Goal: Task Accomplishment & Management: Manage account settings

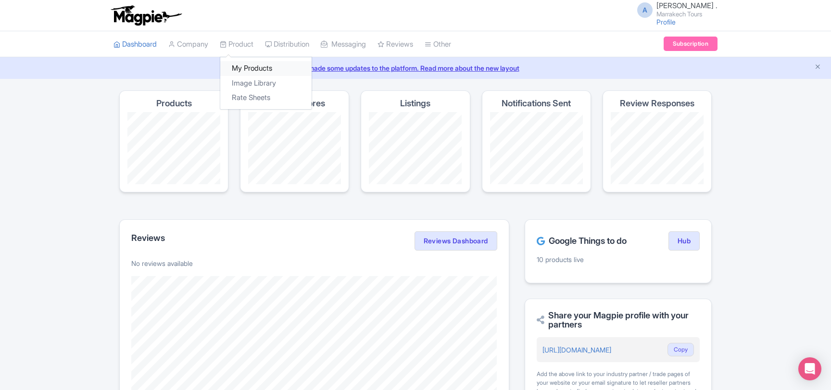
click at [245, 68] on link "My Products" at bounding box center [265, 68] width 91 height 15
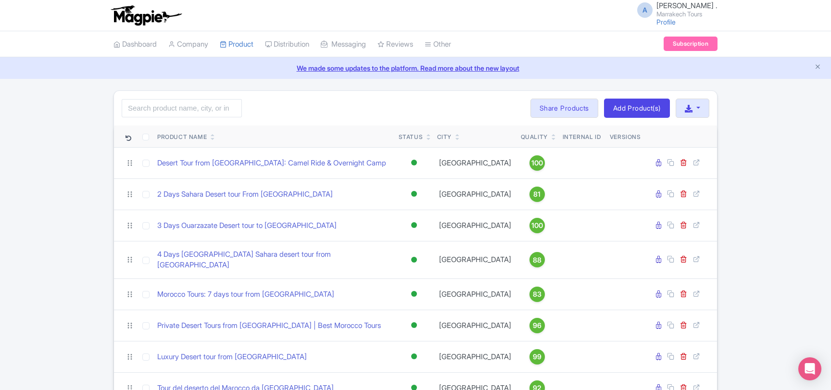
scroll to position [52, 0]
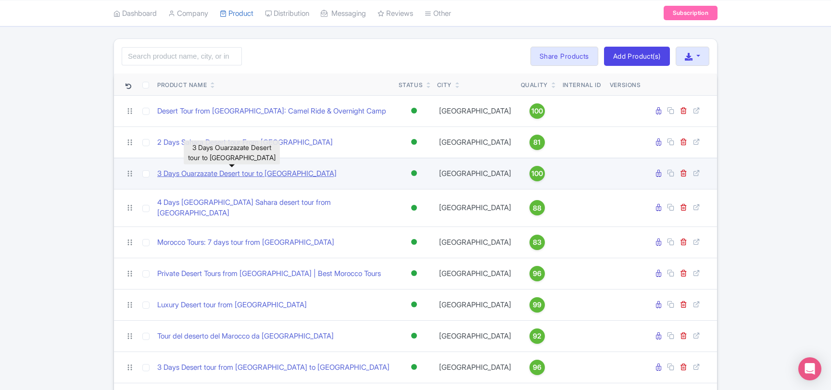
click at [233, 177] on link "3 Days Ouarzazate Desert tour to Merzouga" at bounding box center [246, 173] width 179 height 11
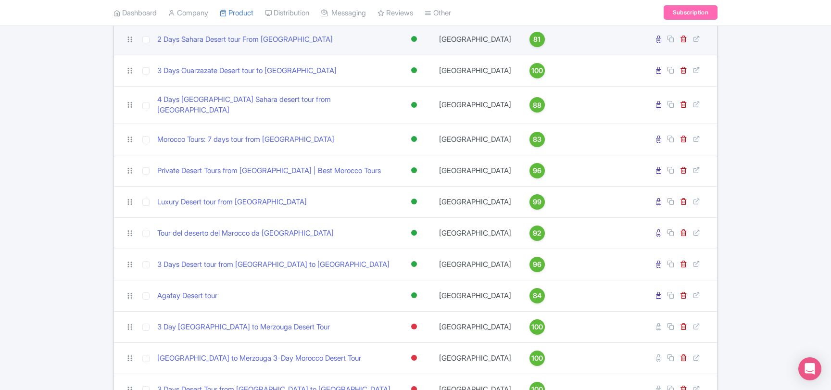
scroll to position [156, 0]
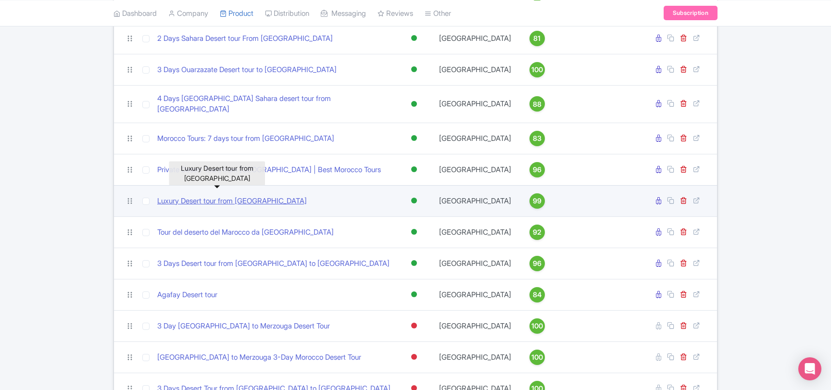
click at [182, 196] on link "Luxury Desert tour from Marrakech" at bounding box center [232, 201] width 150 height 11
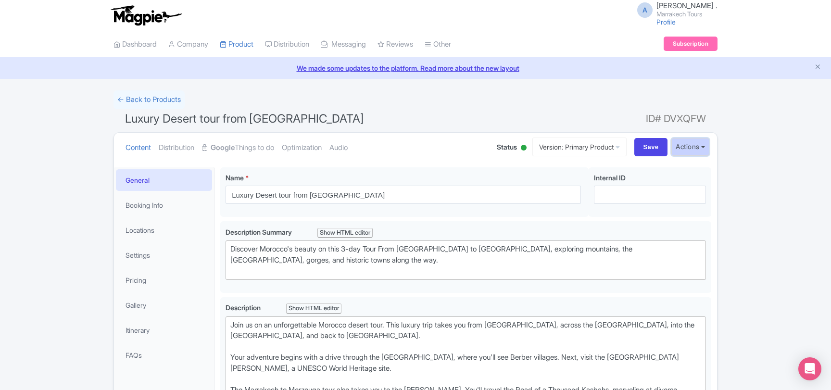
click at [706, 147] on button "Actions" at bounding box center [691, 147] width 38 height 18
click at [588, 189] on link "Industry Partner View" at bounding box center [564, 188] width 92 height 15
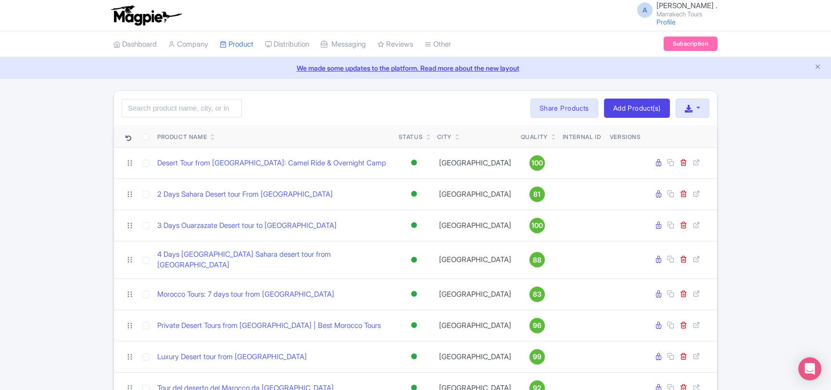
scroll to position [156, 0]
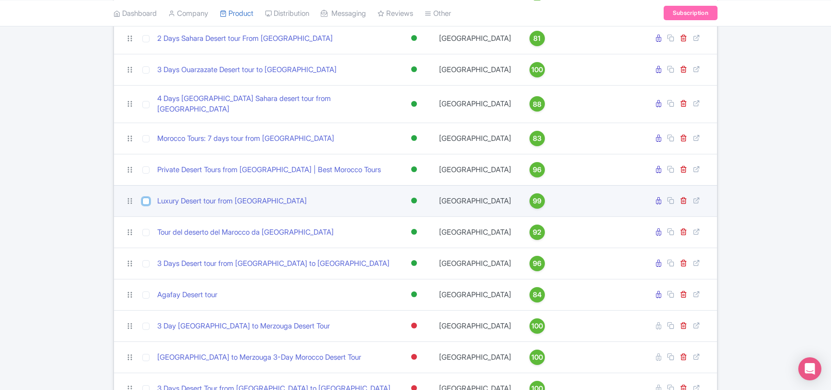
click at [147, 198] on input "checkbox" at bounding box center [145, 201] width 7 height 7
checkbox input "true"
click at [674, 197] on icon at bounding box center [670, 200] width 7 height 7
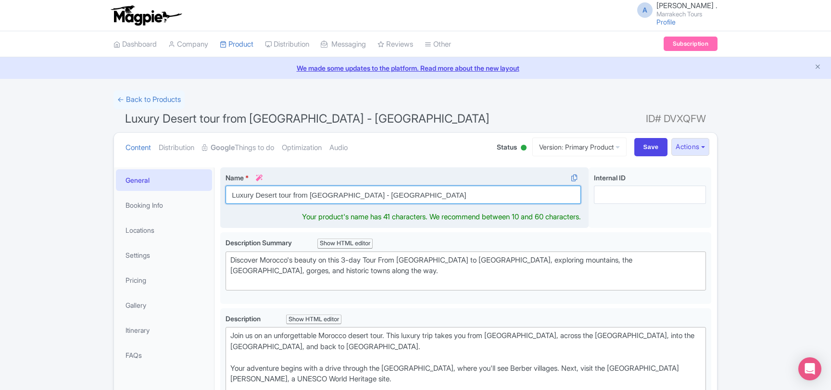
drag, startPoint x: 346, startPoint y: 197, endPoint x: 256, endPoint y: 199, distance: 90.5
click at [256, 199] on input "Luxury Desert tour from [GEOGRAPHIC_DATA] - [GEOGRAPHIC_DATA]" at bounding box center [404, 195] width 356 height 18
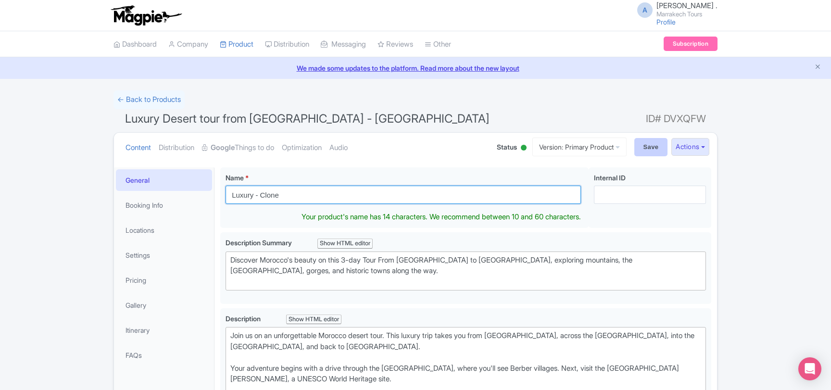
type input "Luxury - Clone"
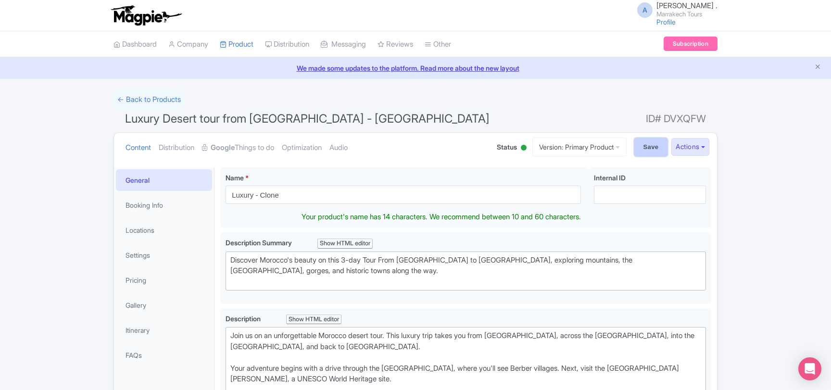
click at [643, 152] on input "Save" at bounding box center [652, 147] width 34 height 18
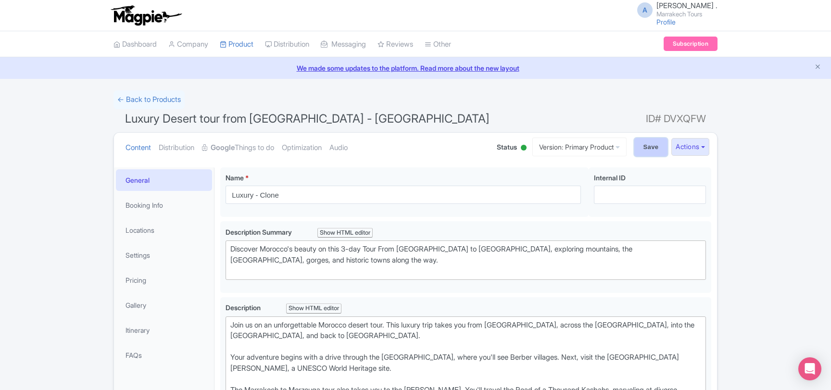
type input "Saving..."
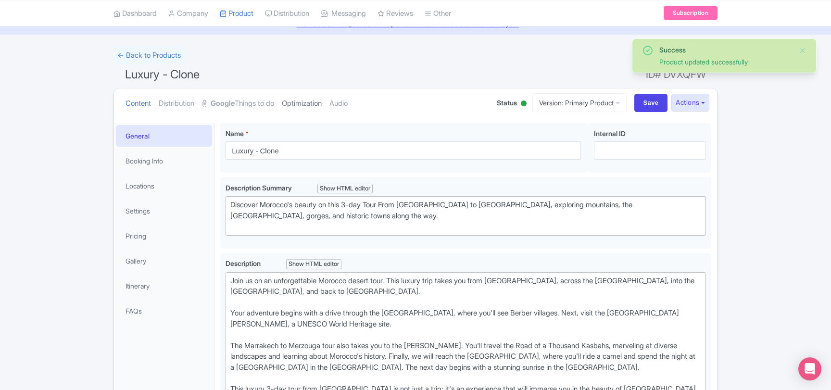
scroll to position [11, 0]
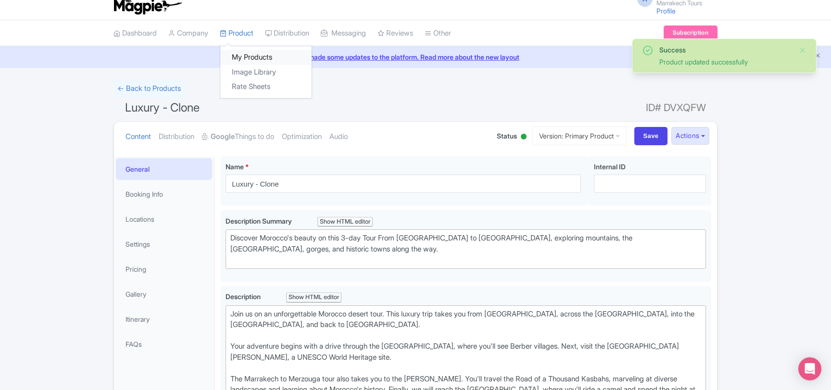
click at [252, 52] on link "My Products" at bounding box center [265, 57] width 91 height 15
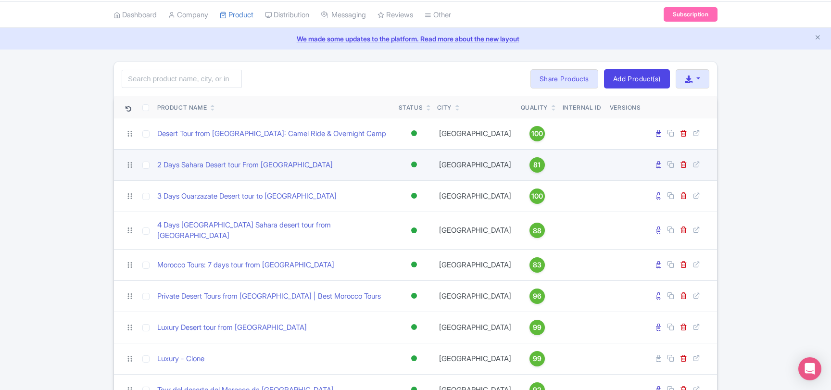
scroll to position [52, 0]
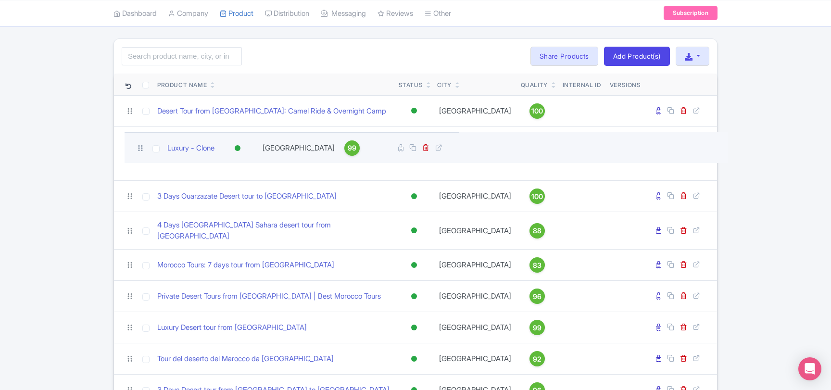
drag, startPoint x: 130, startPoint y: 329, endPoint x: 139, endPoint y: 147, distance: 182.6
click at [139, 147] on icon at bounding box center [140, 148] width 9 height 9
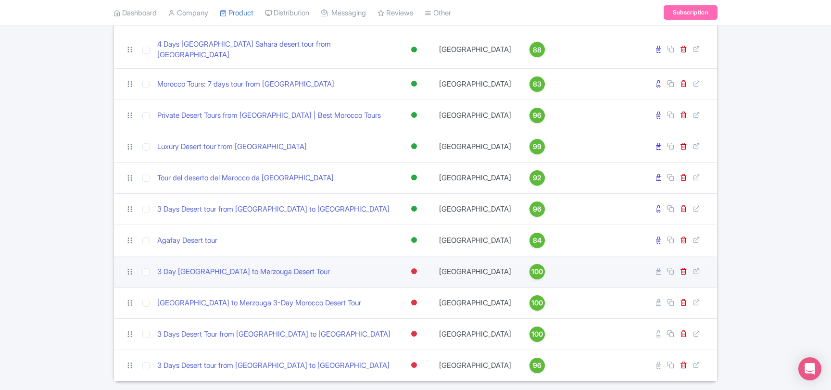
scroll to position [267, 0]
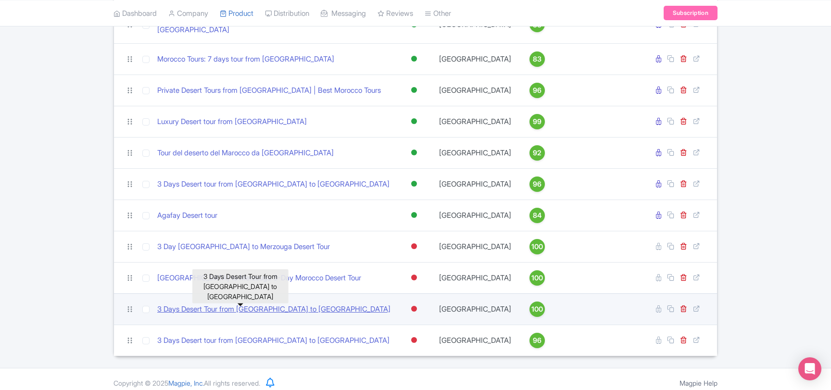
click at [292, 304] on link "3 Days Desert Tour from [GEOGRAPHIC_DATA] to [GEOGRAPHIC_DATA]" at bounding box center [273, 309] width 233 height 11
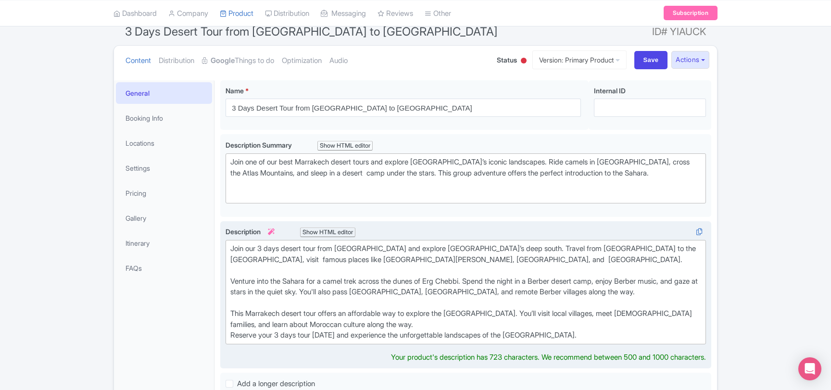
scroll to position [104, 0]
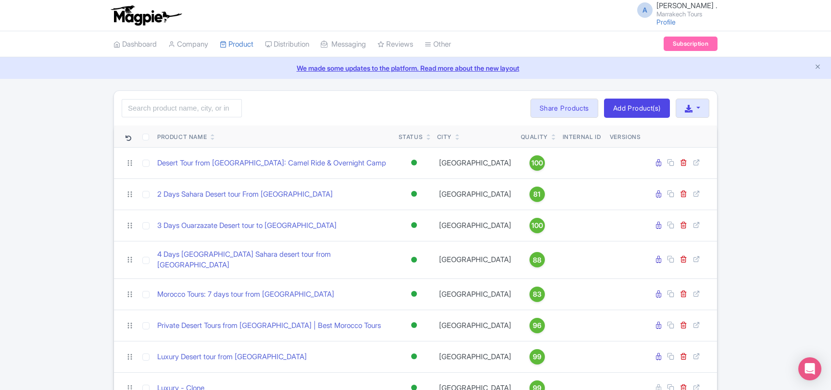
scroll to position [267, 0]
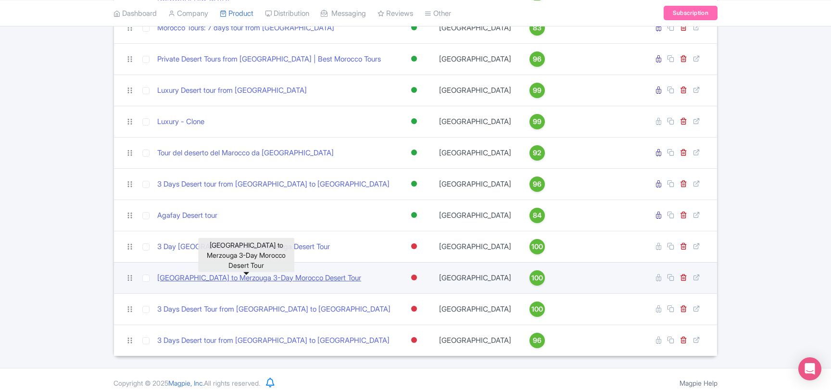
click at [264, 273] on link "[GEOGRAPHIC_DATA] to Merzouga 3-Day Morocco Desert Tour" at bounding box center [259, 278] width 204 height 11
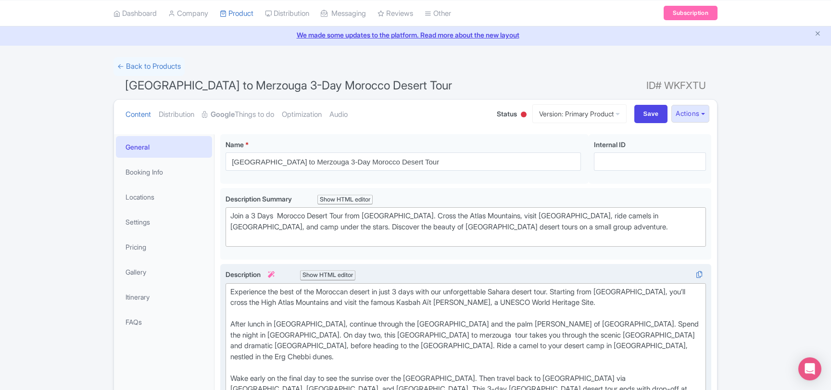
scroll to position [52, 0]
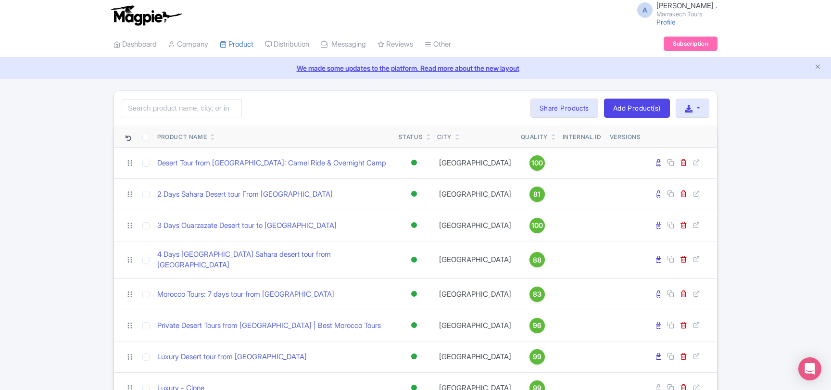
scroll to position [267, 0]
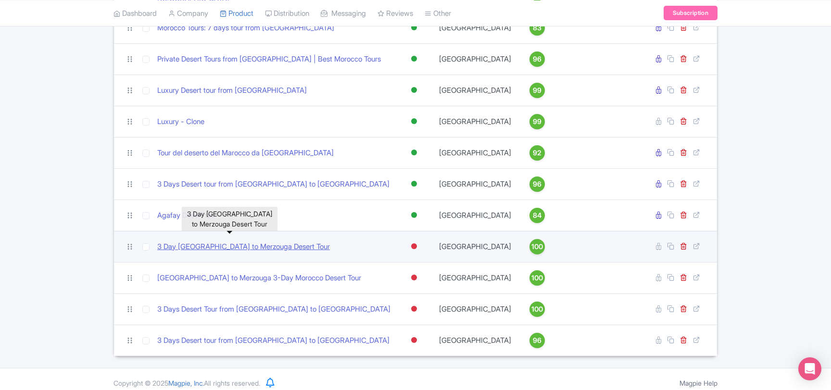
click at [254, 242] on link "3 Day Marrakech to Merzouga Desert Tour" at bounding box center [243, 247] width 173 height 11
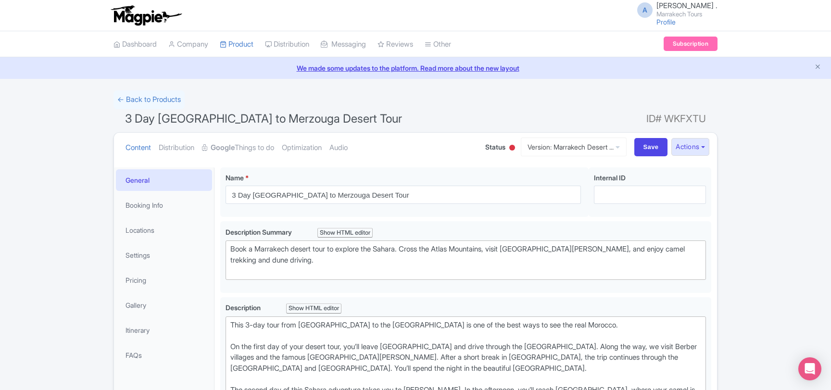
click at [510, 148] on div at bounding box center [513, 148] width 6 height 6
click at [485, 165] on div "Active" at bounding box center [488, 165] width 57 height 19
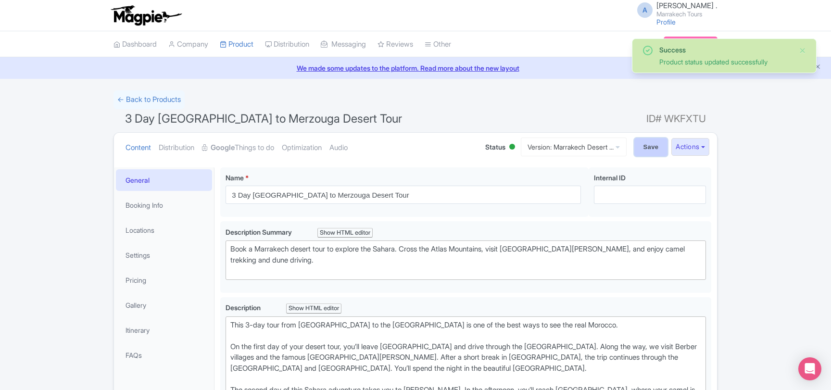
click at [635, 152] on input "Save" at bounding box center [652, 147] width 34 height 18
type input "Saving..."
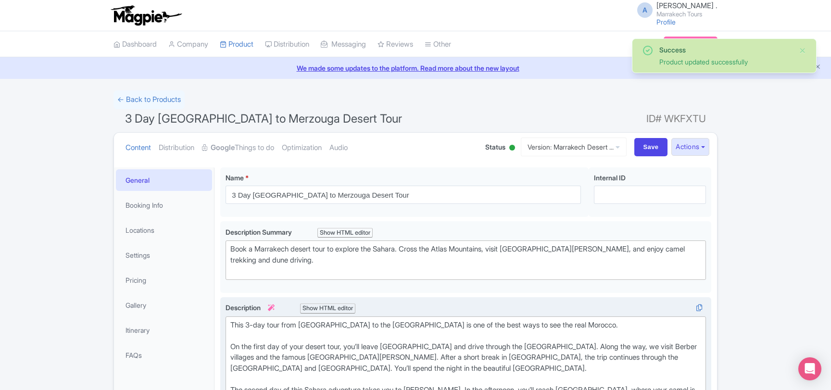
scroll to position [167, 0]
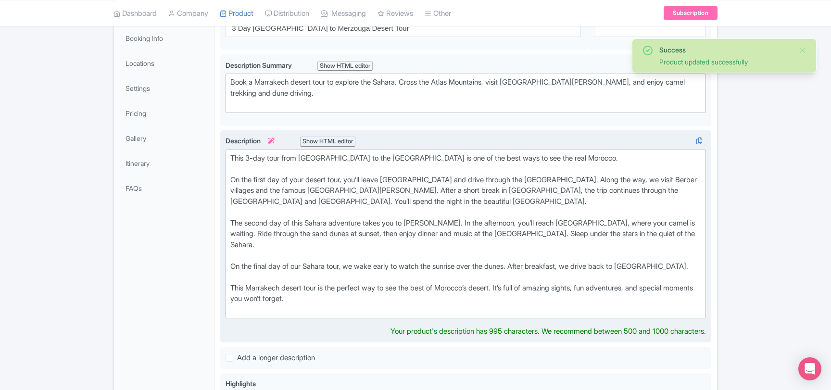
drag, startPoint x: 338, startPoint y: 286, endPoint x: 223, endPoint y: 155, distance: 174.6
click at [223, 155] on div "This 3-day tour from [GEOGRAPHIC_DATA] to the [GEOGRAPHIC_DATA] is one of the b…" at bounding box center [465, 236] width 491 height 213
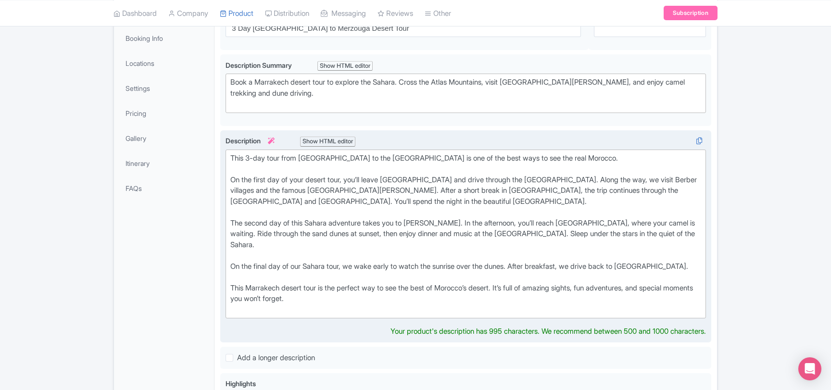
copy div "This 3-day tour from [GEOGRAPHIC_DATA] to the [GEOGRAPHIC_DATA] is one of the b…"
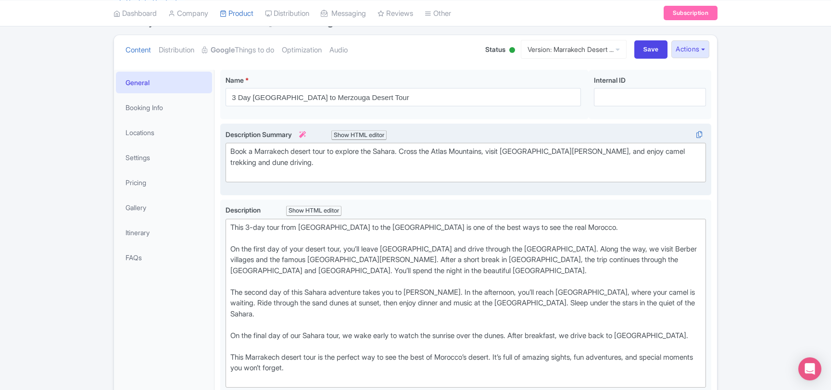
scroll to position [63, 0]
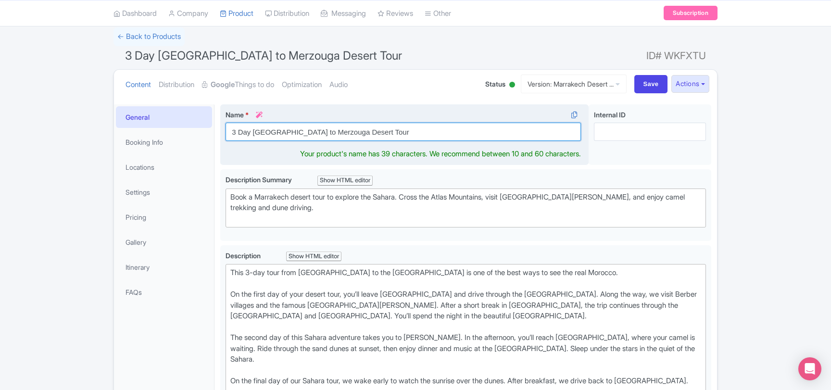
click at [301, 133] on input "3 Day [GEOGRAPHIC_DATA] to Merzouga Desert Tour" at bounding box center [404, 132] width 356 height 18
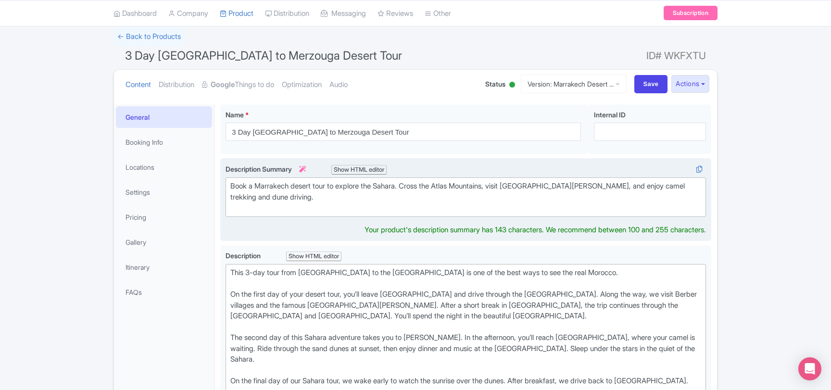
click at [284, 203] on div "Book a Marrakech desert tour to explore the Sahara. Cross the Atlas Mountains, …" at bounding box center [465, 197] width 471 height 33
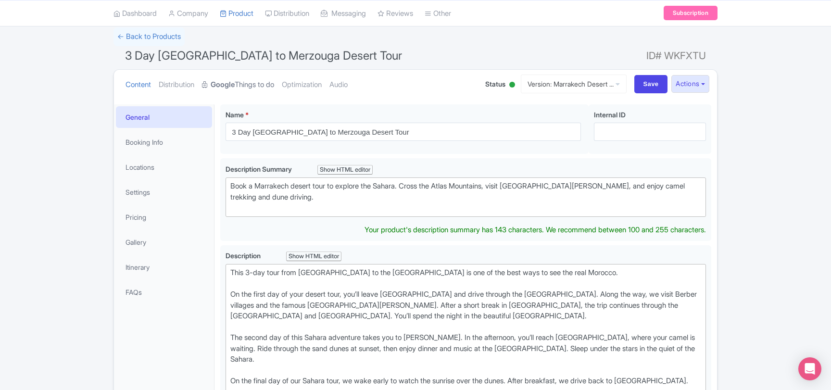
click at [235, 84] on strong "Google" at bounding box center [223, 84] width 24 height 11
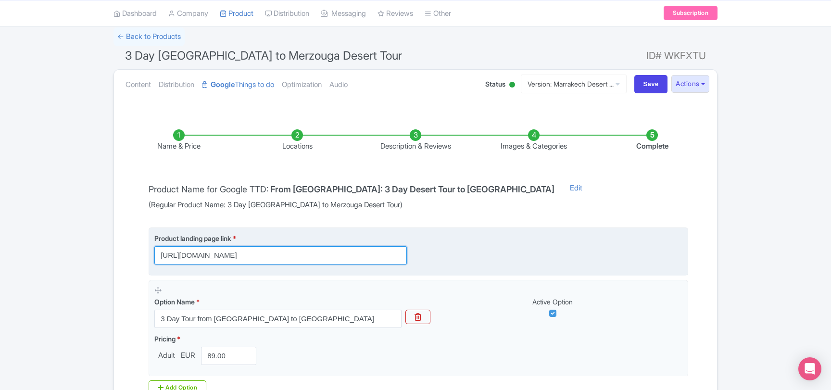
click at [271, 254] on input "https://www.marrakesh-desert-tours.com/tours/3-days-tour-from-marrakech-to-merz…" at bounding box center [280, 255] width 253 height 18
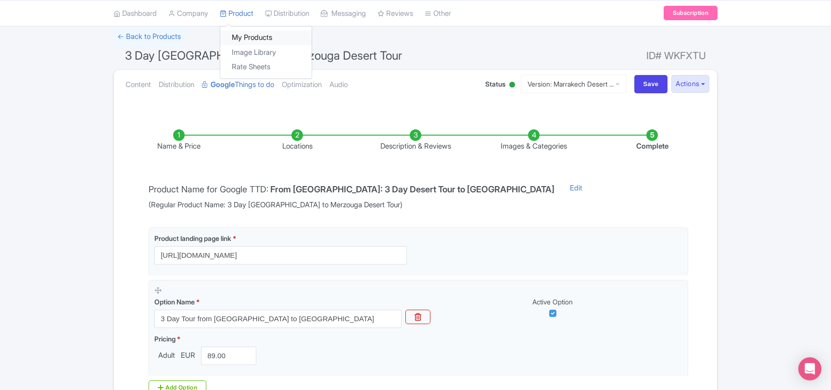
click at [247, 31] on link "My Products" at bounding box center [265, 37] width 91 height 15
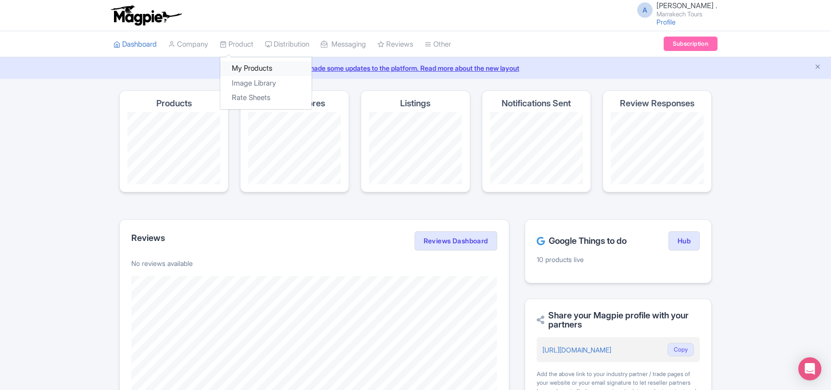
click at [245, 64] on link "My Products" at bounding box center [265, 68] width 91 height 15
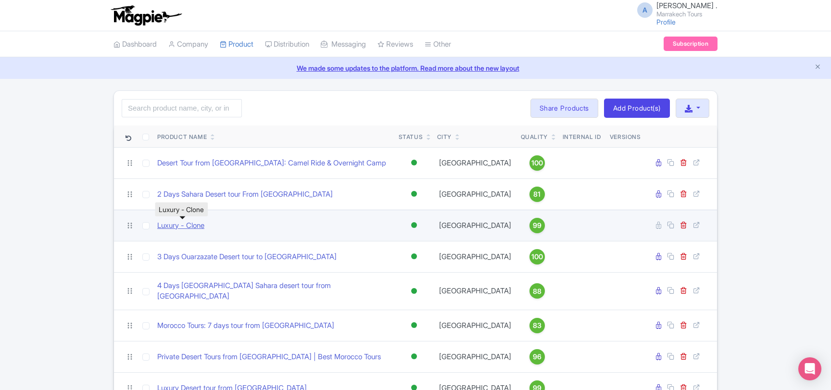
click at [186, 229] on link "Luxury - Clone" at bounding box center [180, 225] width 47 height 11
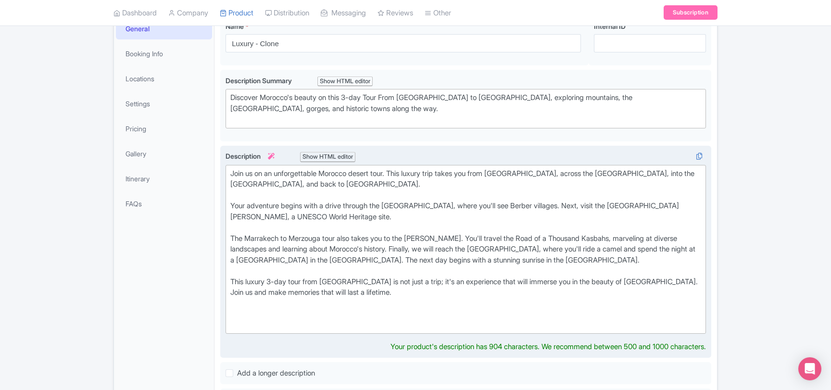
scroll to position [156, 0]
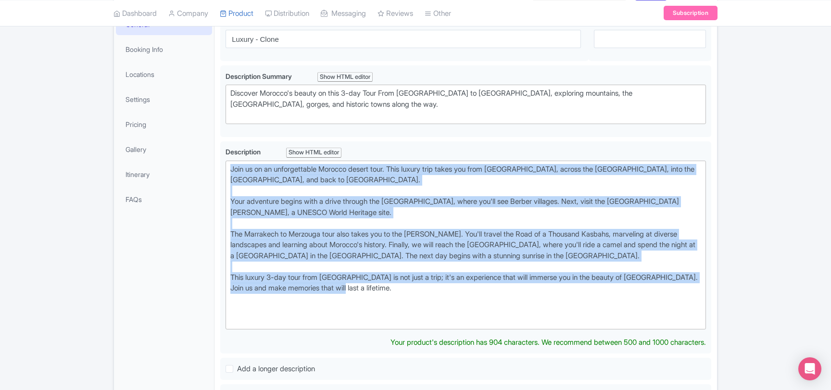
drag, startPoint x: 385, startPoint y: 292, endPoint x: 211, endPoint y: 161, distance: 217.6
click at [211, 161] on div "General Booking Info Locations Settings Pricing Gallery Itinerary FAQs Luxury -…" at bounding box center [415, 382] width 603 height 752
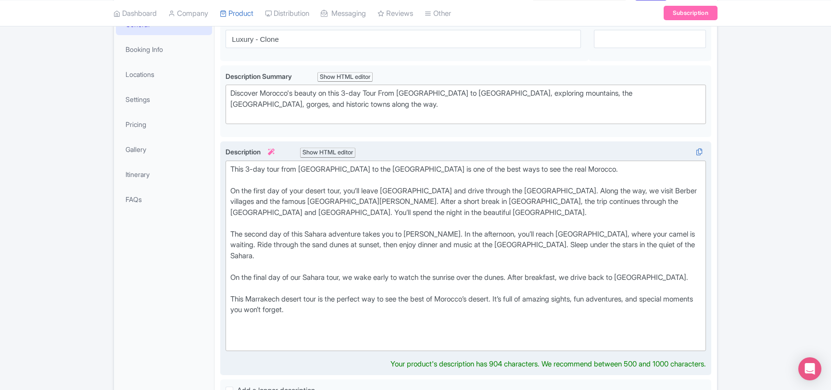
click at [251, 169] on div "This 3-day tour from [GEOGRAPHIC_DATA] to the [GEOGRAPHIC_DATA] is one of the b…" at bounding box center [465, 256] width 471 height 184
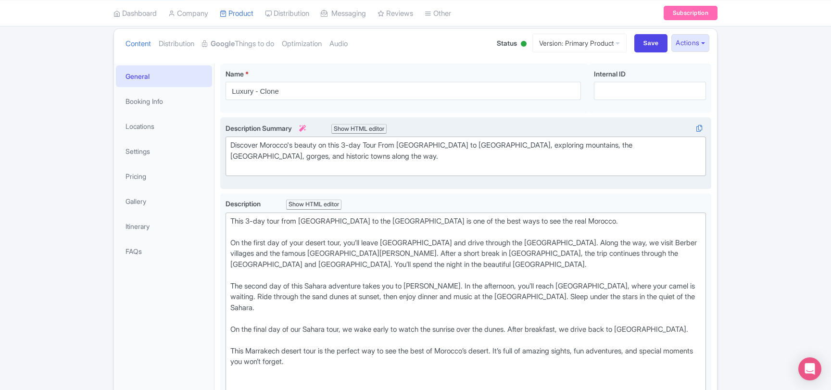
scroll to position [104, 0]
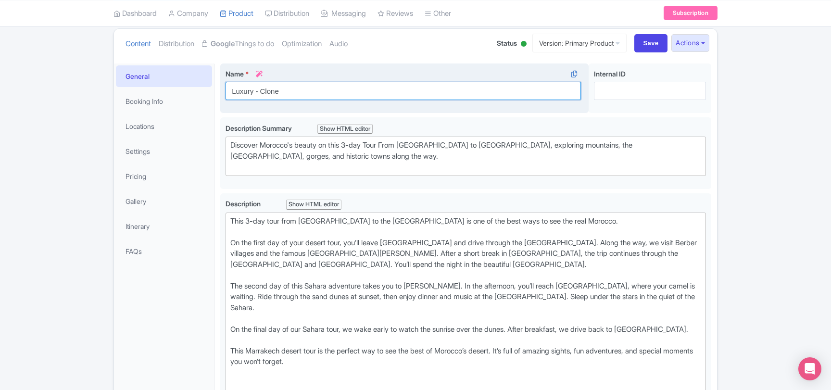
click at [263, 90] on input "Luxury - Clone" at bounding box center [404, 91] width 356 height 18
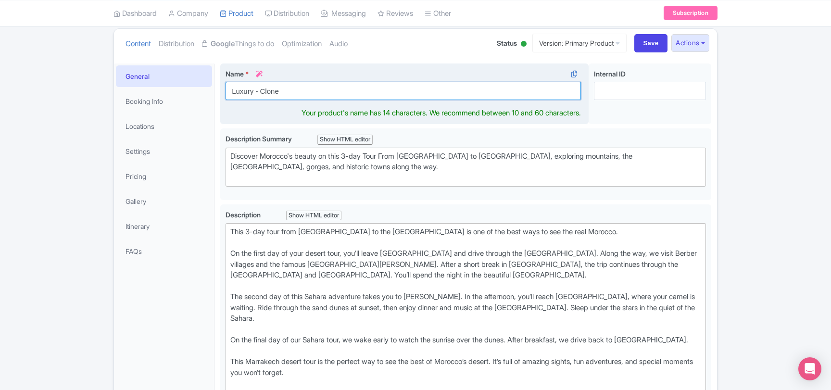
click at [263, 90] on input "Luxury - Clone" at bounding box center [404, 91] width 356 height 18
paste input "3 Day [GEOGRAPHIC_DATA] to Merzouga Desert Tour"
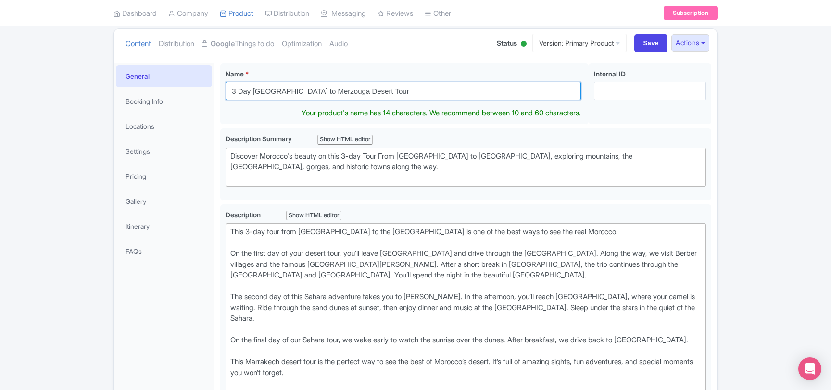
type input "3 Day [GEOGRAPHIC_DATA] to Merzouga Desert Tour"
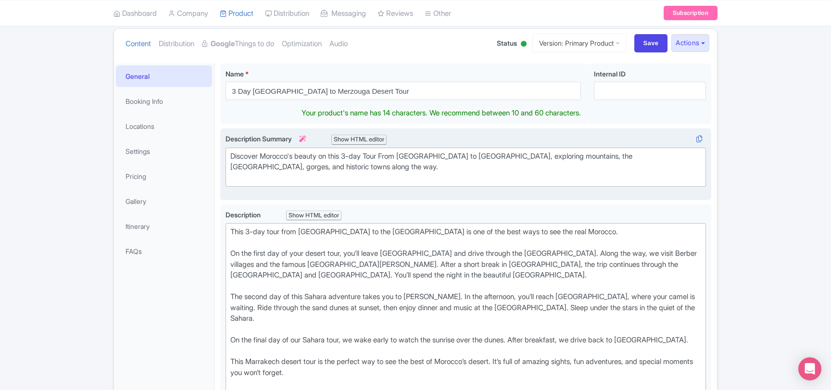
click at [317, 160] on div "Discover Morocco's beauty on this 3-day Tour From Marrakech to Merzouga Desert,…" at bounding box center [465, 167] width 471 height 33
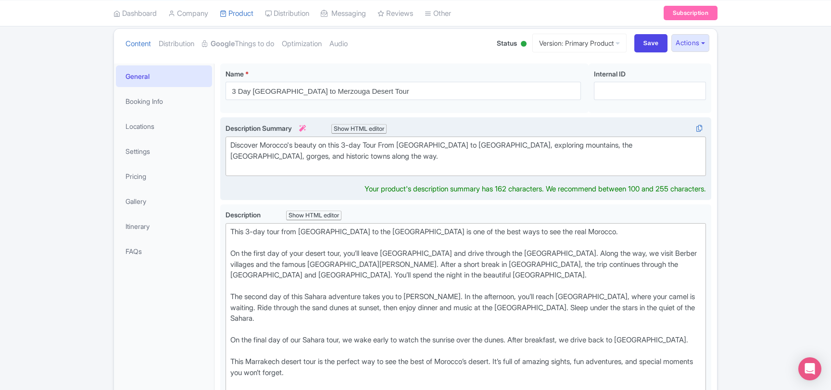
click at [317, 160] on div "Discover Morocco's beauty on this 3-day Tour From [GEOGRAPHIC_DATA] to [GEOGRAP…" at bounding box center [465, 156] width 471 height 33
click at [317, 160] on div "Discover Morocco's beauty on this 3-day Tour From Marrakech to Merzouga Desert,…" at bounding box center [465, 156] width 471 height 33
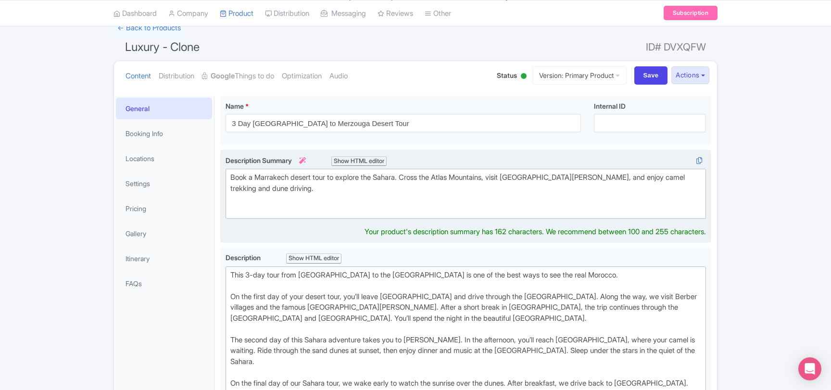
scroll to position [0, 0]
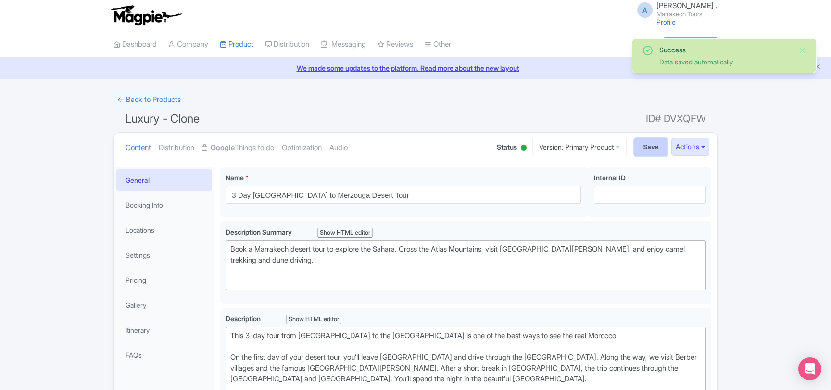
click at [637, 147] on input "Save" at bounding box center [652, 147] width 34 height 18
type input "Saving..."
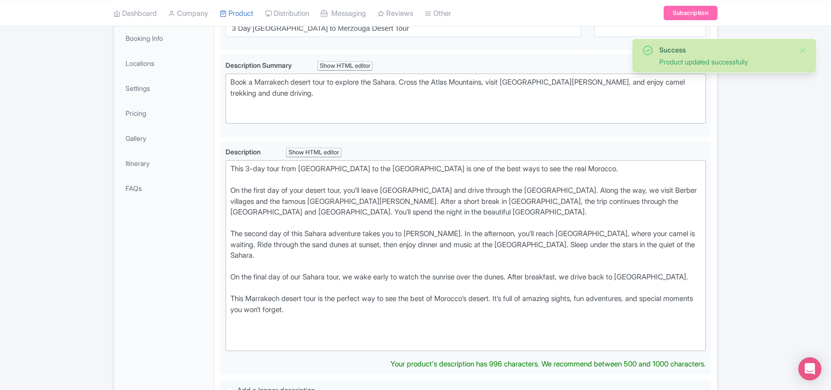
scroll to position [11, 0]
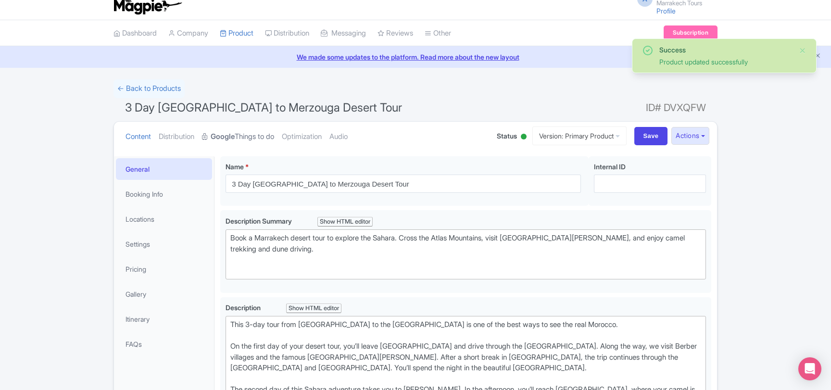
click at [256, 138] on link "Google Things to do" at bounding box center [238, 137] width 72 height 30
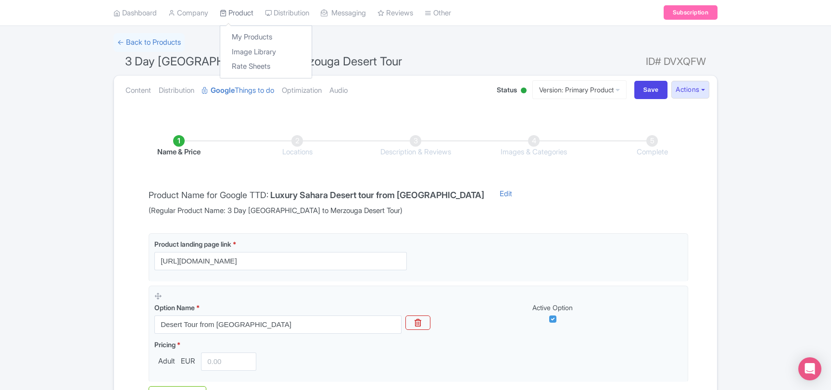
scroll to position [0, 0]
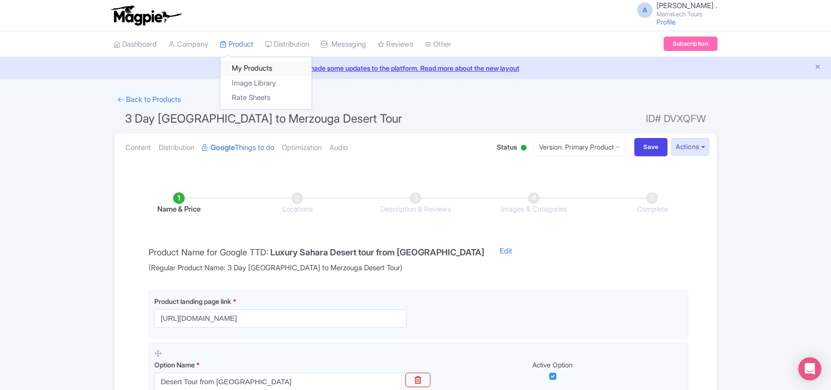
click at [249, 70] on link "My Products" at bounding box center [265, 68] width 91 height 15
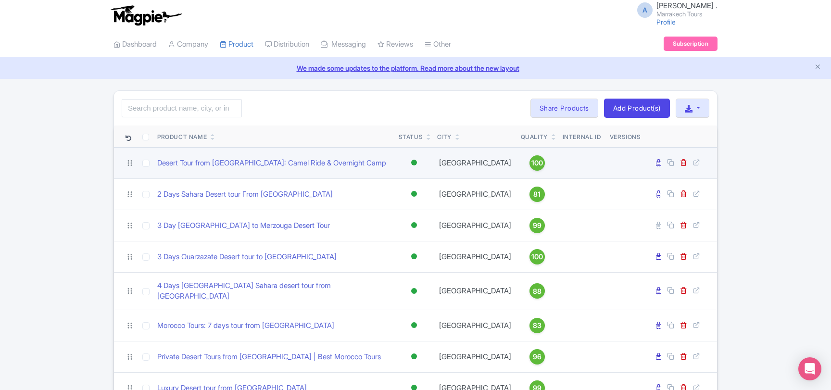
click at [412, 161] on div at bounding box center [414, 163] width 6 height 6
click at [396, 196] on div "Inactive" at bounding box center [390, 197] width 57 height 18
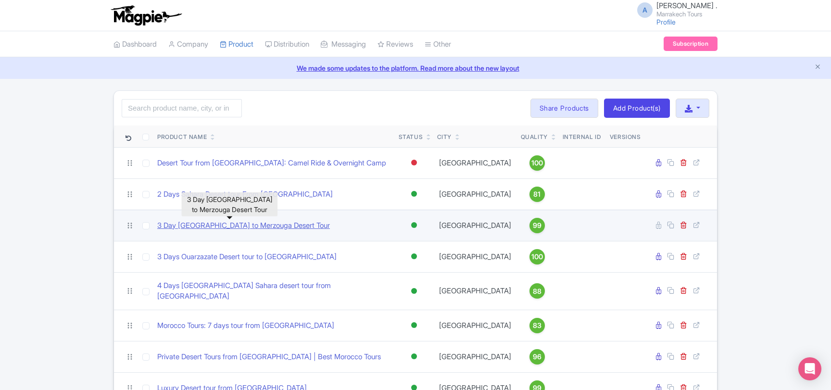
click at [254, 230] on link "3 Day [GEOGRAPHIC_DATA] to Merzouga Desert Tour" at bounding box center [243, 225] width 173 height 11
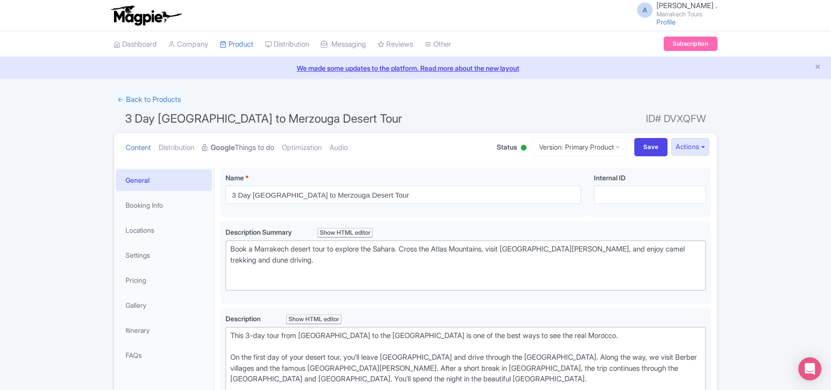
click at [235, 149] on strong "Google" at bounding box center [223, 147] width 24 height 11
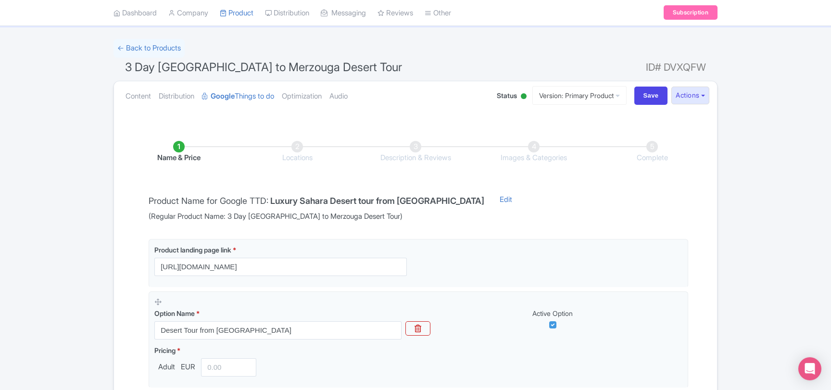
scroll to position [104, 0]
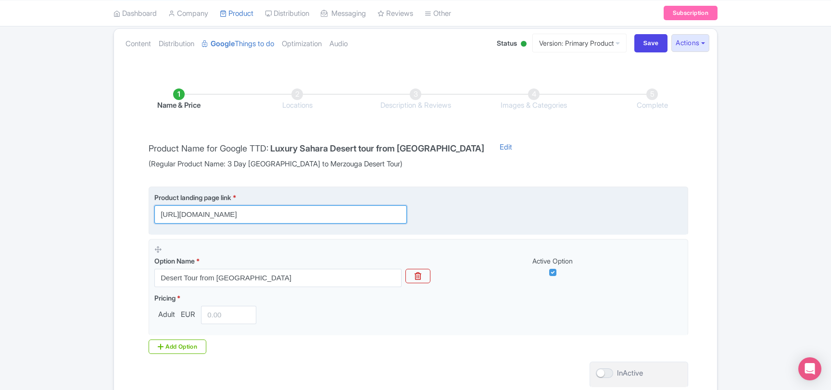
click at [306, 215] on input "https://www.marrakesh-desert-tours.com/tours/luxury-desert-trips-morocco/" at bounding box center [280, 214] width 253 height 18
paste input "3-days-tour-from-marrakech-to-merzouga-desert"
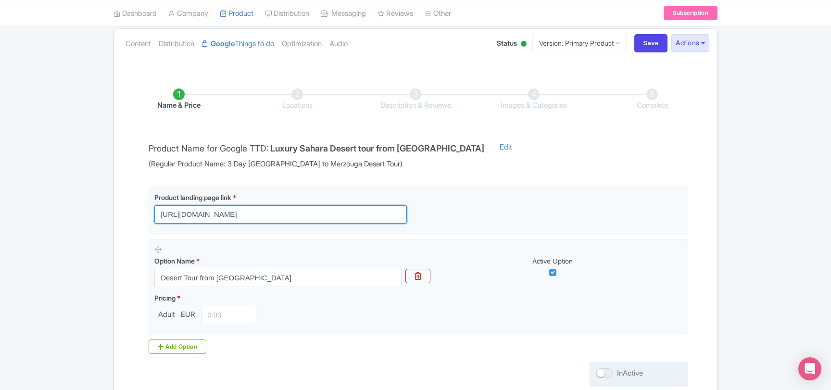
type input "[URL][DOMAIN_NAME]"
click at [612, 375] on div at bounding box center [604, 374] width 17 height 10
click at [602, 375] on input "InActive" at bounding box center [599, 374] width 6 height 6
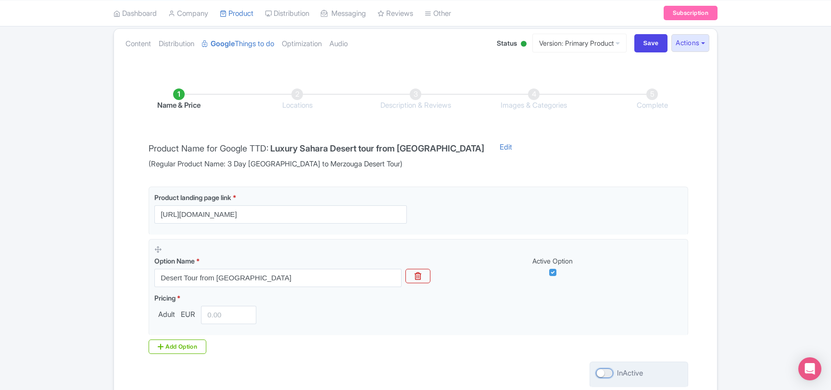
checkbox input "true"
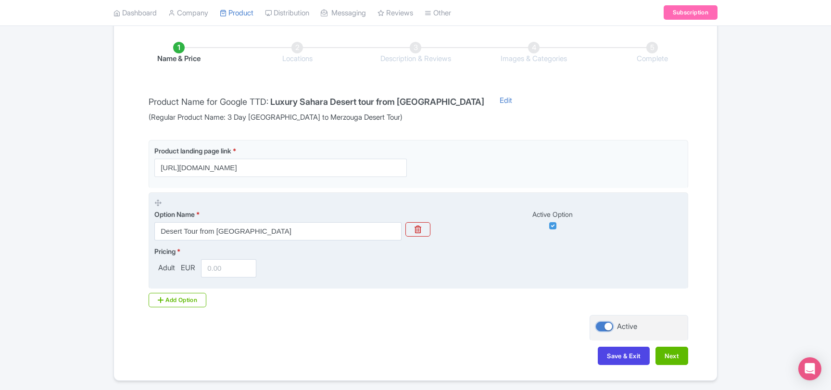
scroll to position [181, 0]
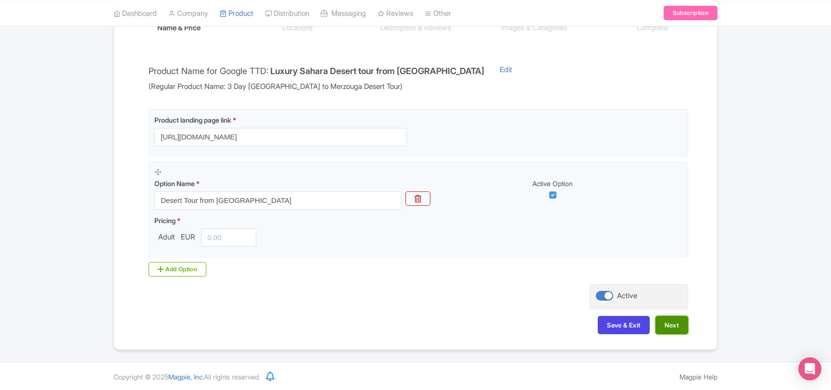
click at [666, 324] on button "Next" at bounding box center [672, 325] width 33 height 18
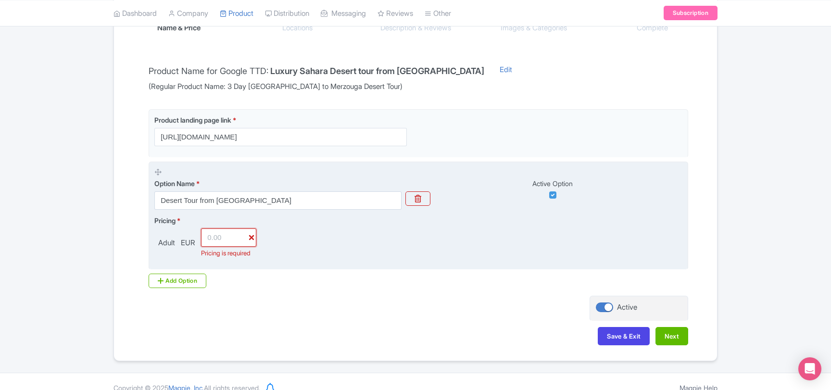
click at [218, 238] on input "number" at bounding box center [228, 238] width 55 height 18
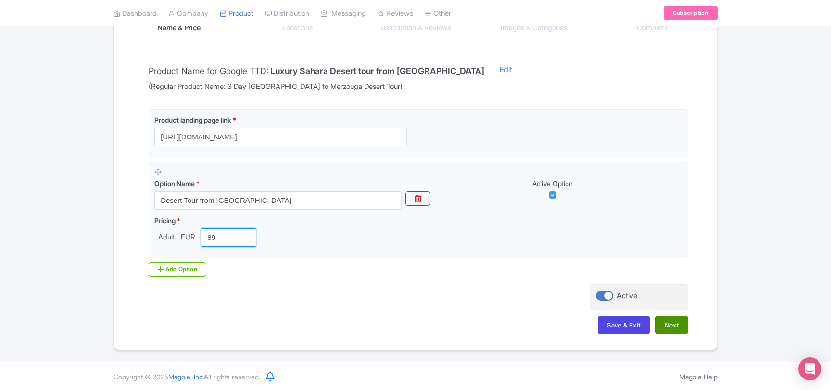
type input "89"
click at [678, 322] on button "Next" at bounding box center [672, 325] width 33 height 18
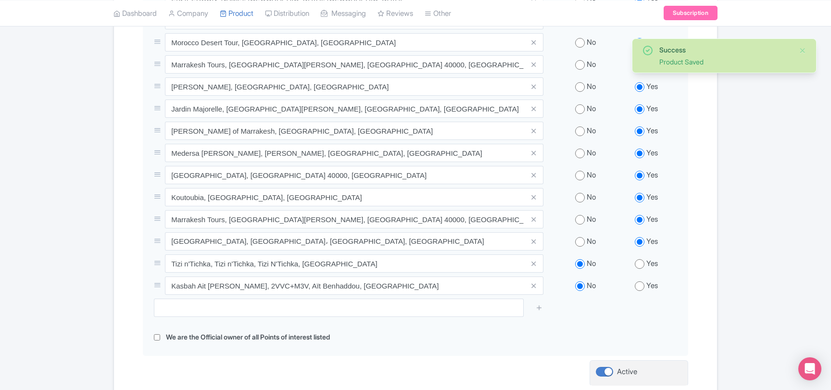
scroll to position [441, 0]
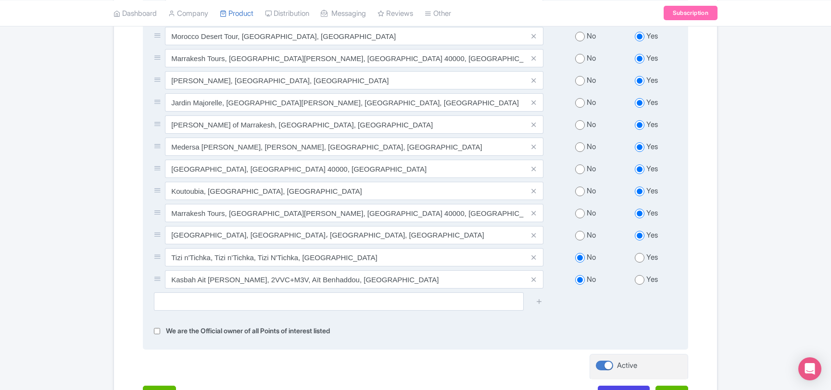
click at [640, 255] on input "radio" at bounding box center [640, 258] width 10 height 10
radio input "true"
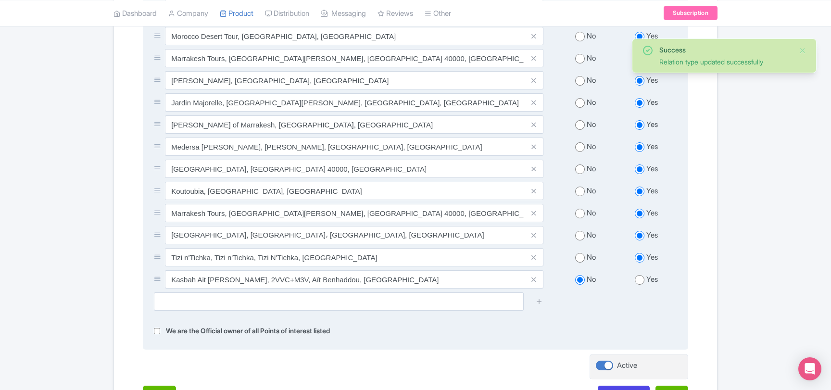
click at [640, 277] on input "radio" at bounding box center [640, 280] width 10 height 10
radio input "true"
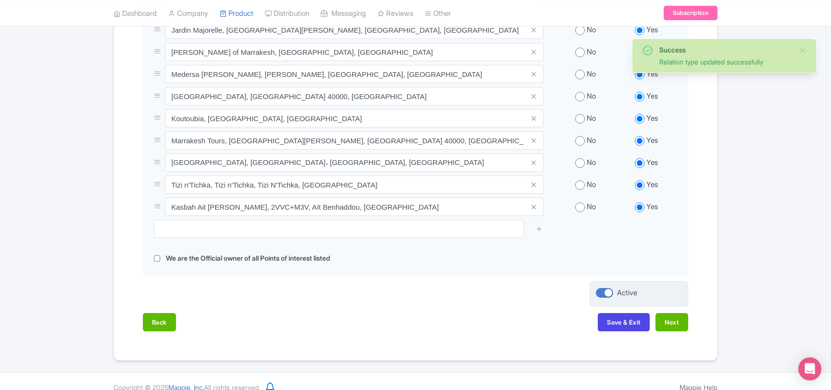
scroll to position [519, 0]
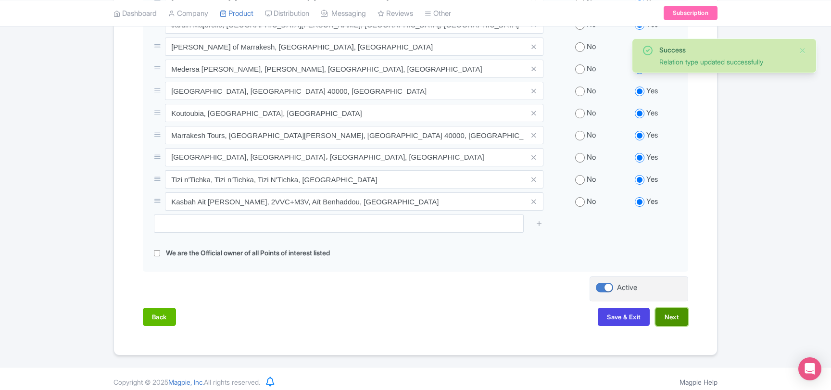
click at [665, 310] on button "Next" at bounding box center [672, 317] width 33 height 18
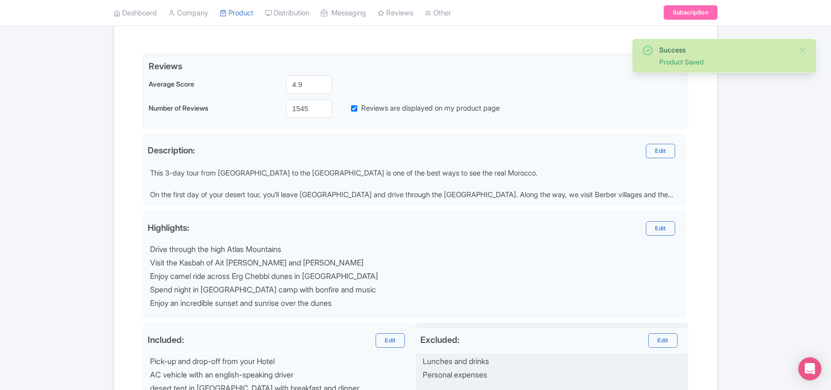
scroll to position [152, 0]
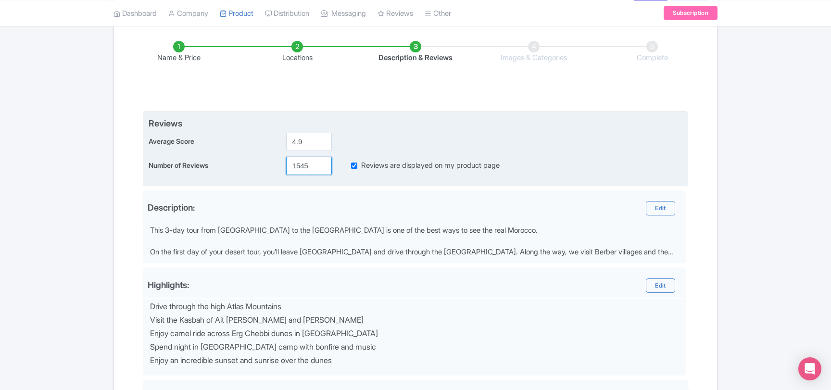
drag, startPoint x: 300, startPoint y: 166, endPoint x: 315, endPoint y: 165, distance: 14.5
click at [315, 167] on input "1545" at bounding box center [309, 166] width 46 height 18
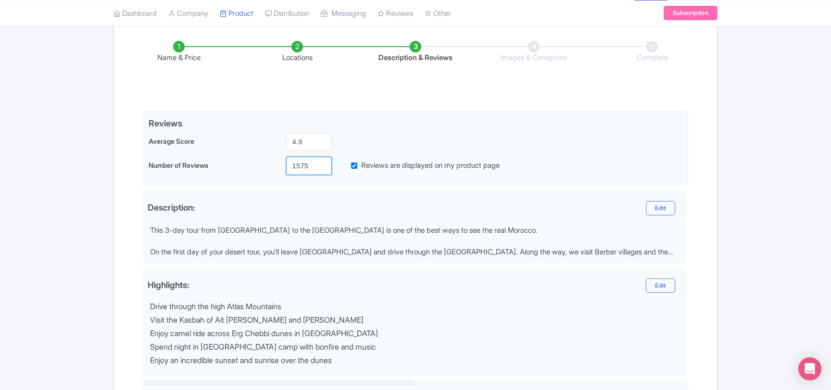
type input "1575"
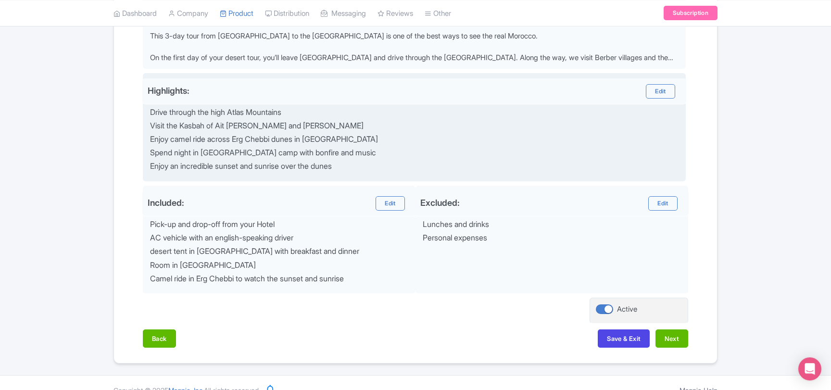
scroll to position [359, 0]
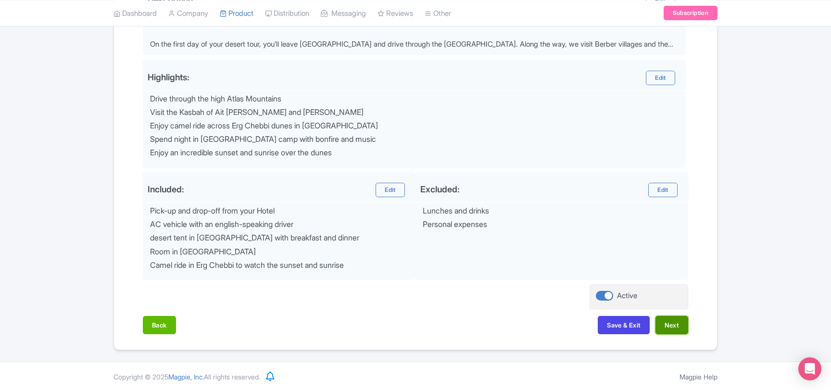
click at [679, 327] on button "Next" at bounding box center [672, 325] width 33 height 18
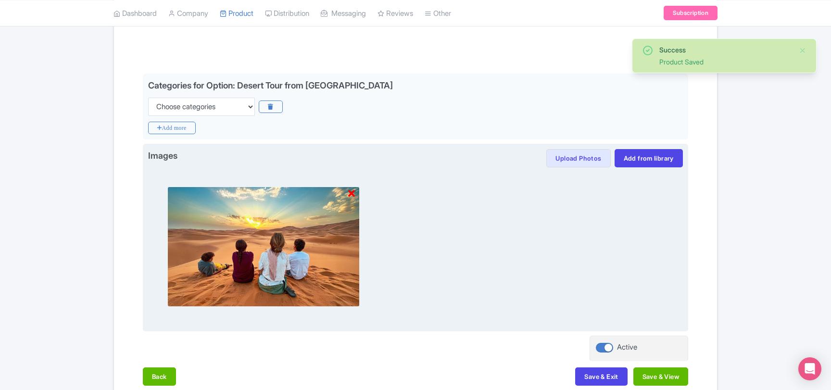
scroll to position [189, 0]
click at [351, 196] on icon at bounding box center [351, 195] width 7 height 10
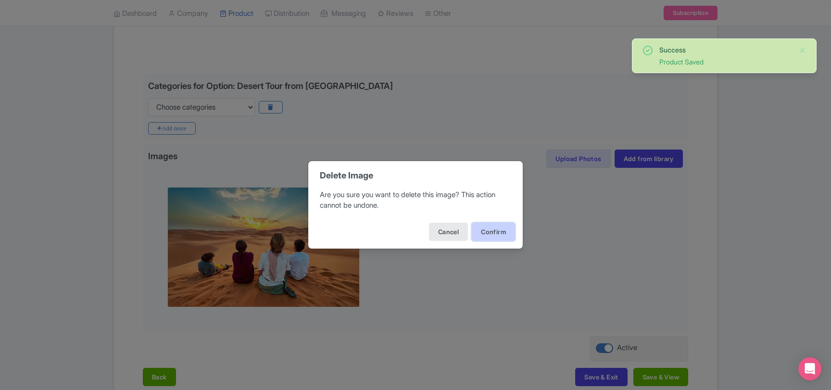
click at [486, 234] on button "Confirm" at bounding box center [493, 232] width 43 height 18
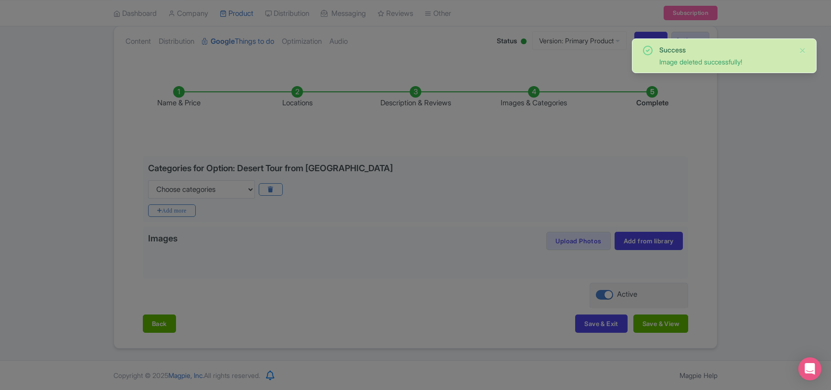
scroll to position [105, 0]
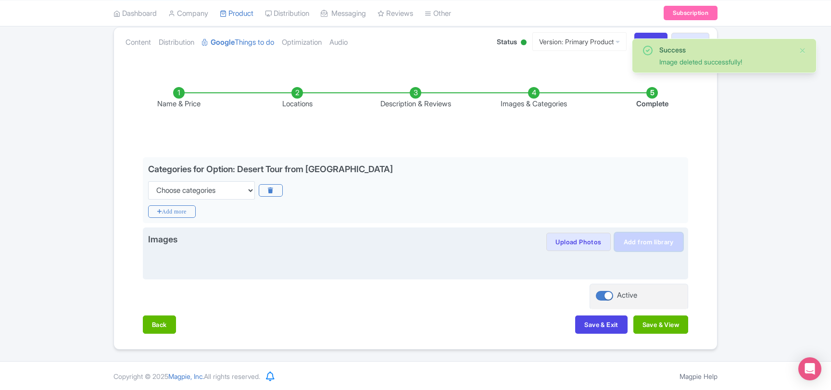
click at [640, 248] on link "Add from library" at bounding box center [649, 242] width 68 height 18
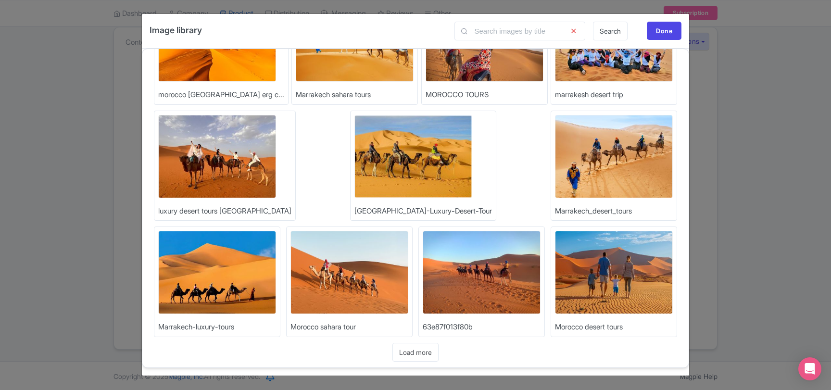
scroll to position [76, 0]
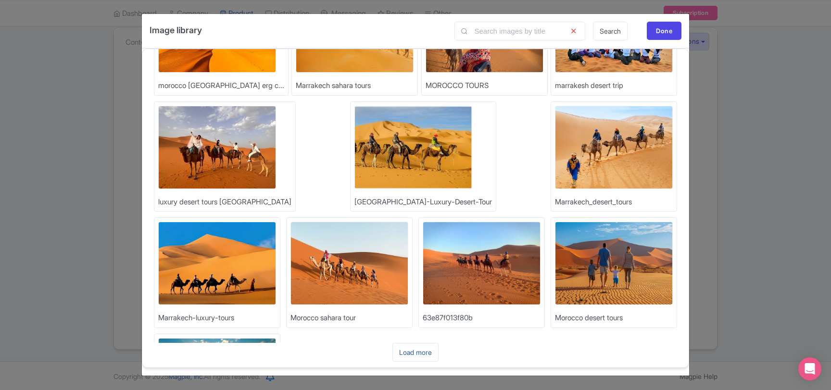
click at [413, 349] on link "Load more" at bounding box center [416, 352] width 46 height 19
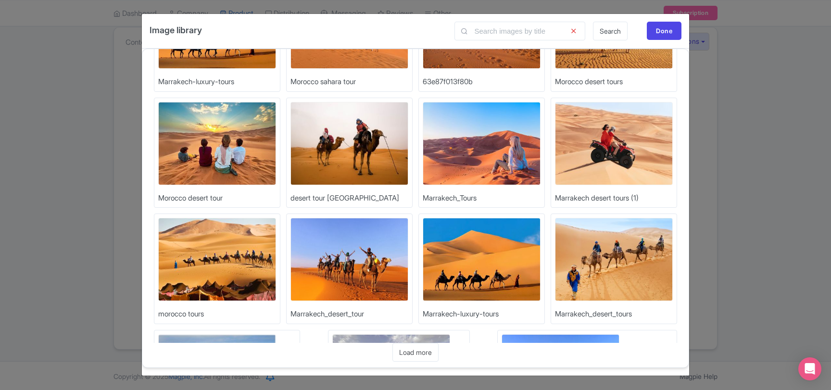
scroll to position [364, 0]
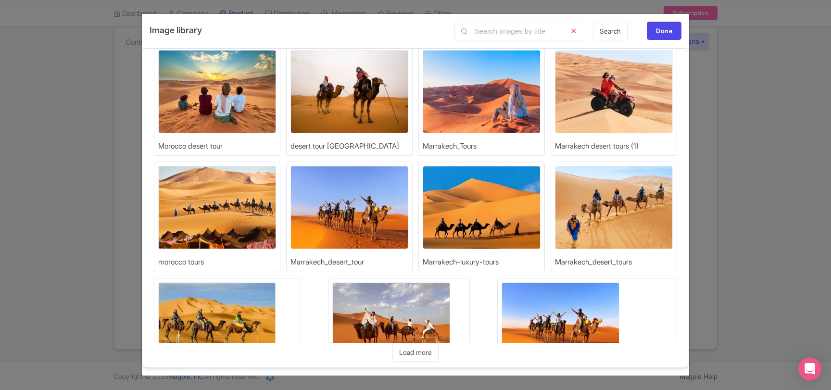
click at [291, 217] on img at bounding box center [350, 207] width 118 height 83
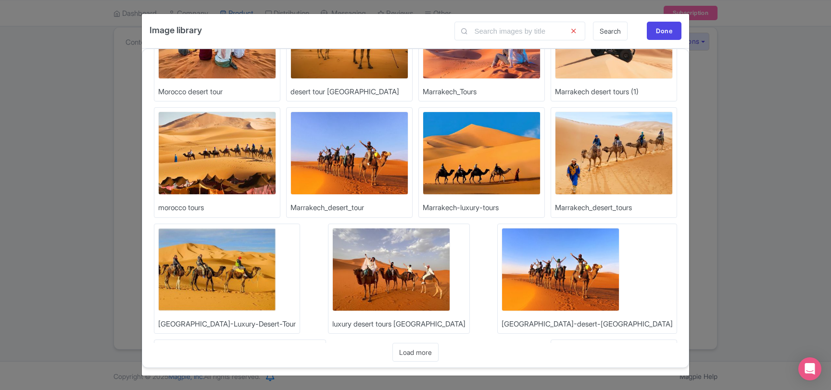
scroll to position [424, 0]
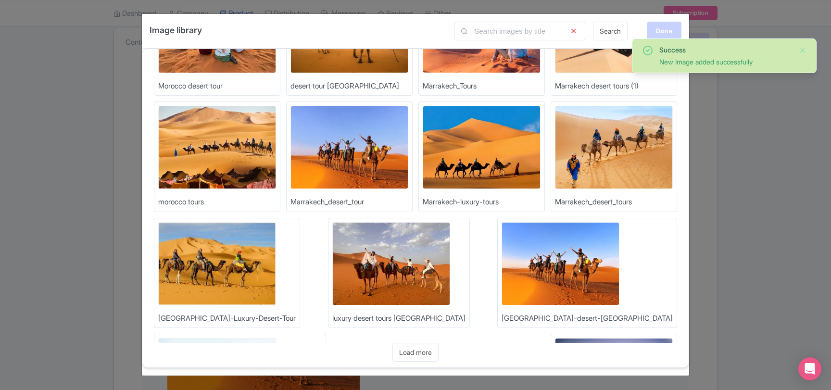
click at [669, 27] on div "Done" at bounding box center [664, 31] width 35 height 18
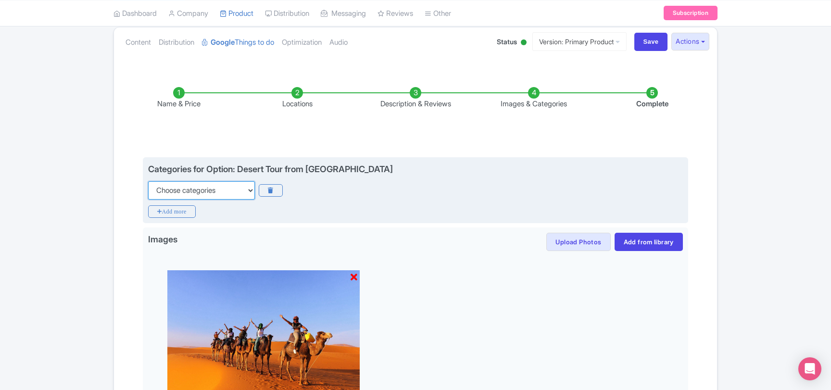
click at [148, 181] on select "Choose categories Adults Only Animals Audio Guide Beaches Bike Tours Boat Tours…" at bounding box center [201, 190] width 107 height 18
select select "day-trips"
click option "Day Trips" at bounding box center [0, 0] width 0 height 0
click at [184, 214] on icon "Add more" at bounding box center [172, 211] width 48 height 13
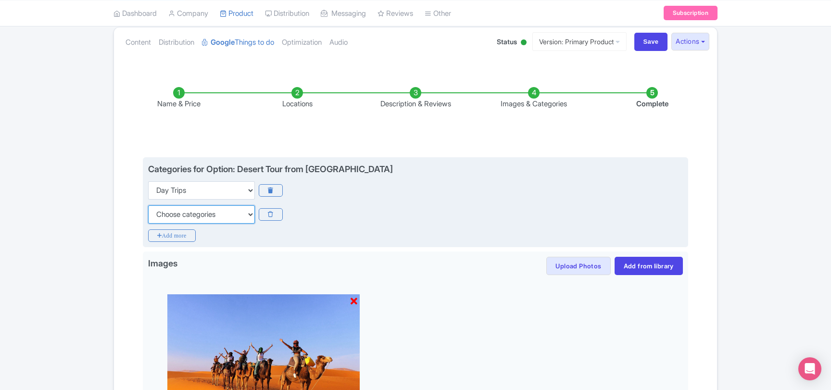
click at [148, 205] on select "Choose categories Adults Only Animals Audio Guide Beaches Bike Tours Boat Tours…" at bounding box center [201, 214] width 107 height 18
select select "small-group-tours"
click option "Small Group Tours" at bounding box center [0, 0] width 0 height 0
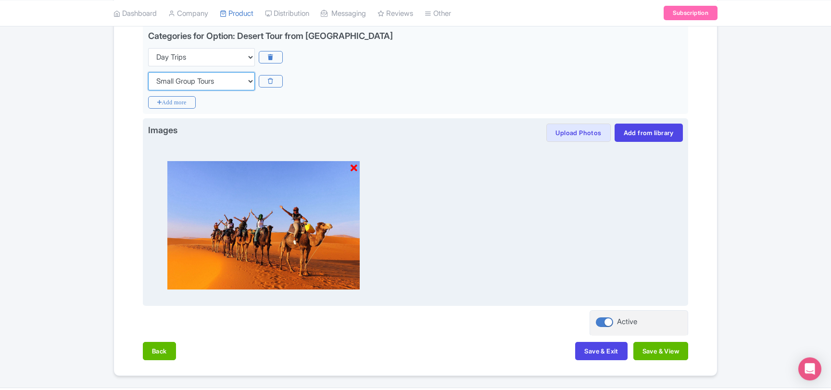
scroll to position [261, 0]
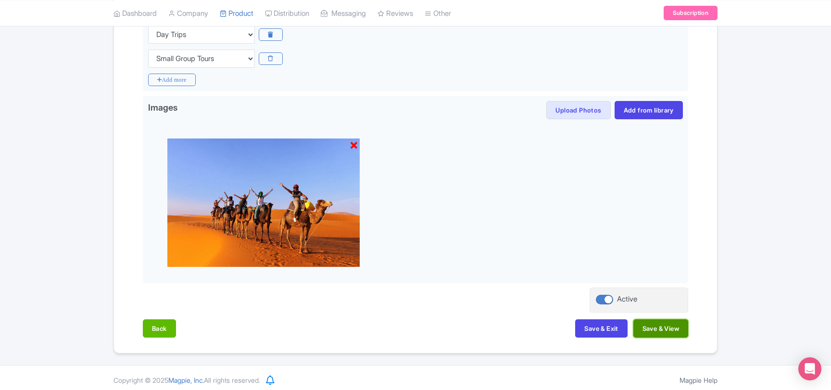
click at [647, 333] on button "Save & View" at bounding box center [661, 329] width 55 height 18
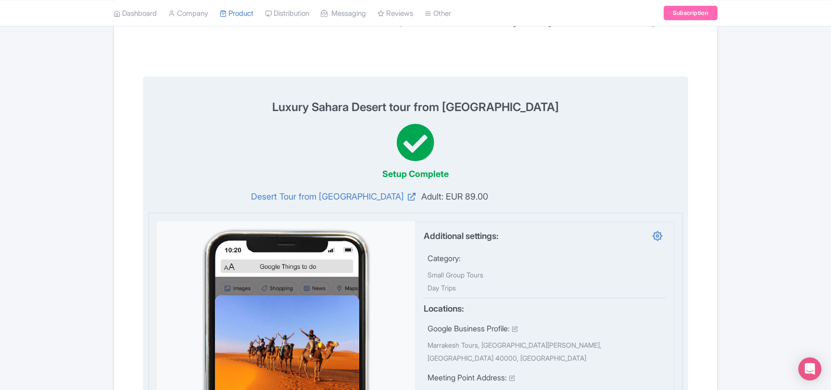
scroll to position [53, 0]
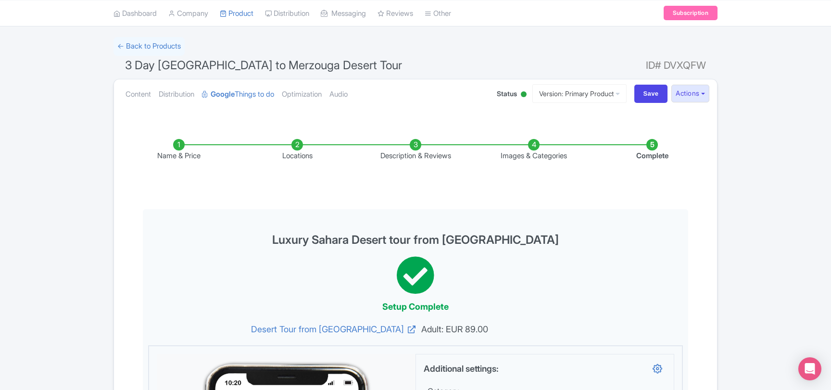
click at [190, 152] on li "Name & Price" at bounding box center [179, 150] width 118 height 23
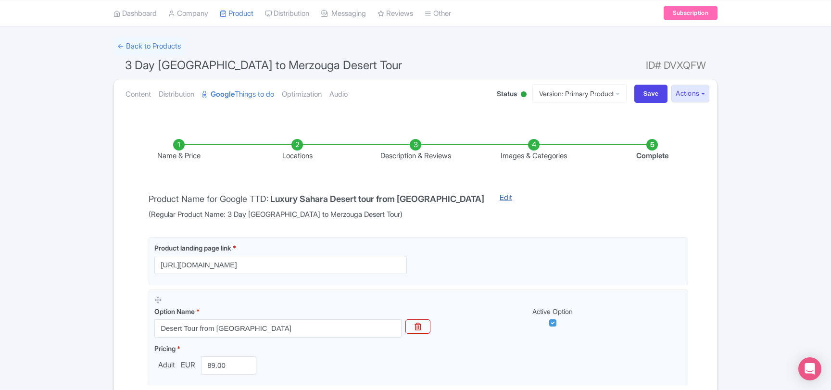
click at [490, 202] on link "Edit" at bounding box center [506, 206] width 32 height 28
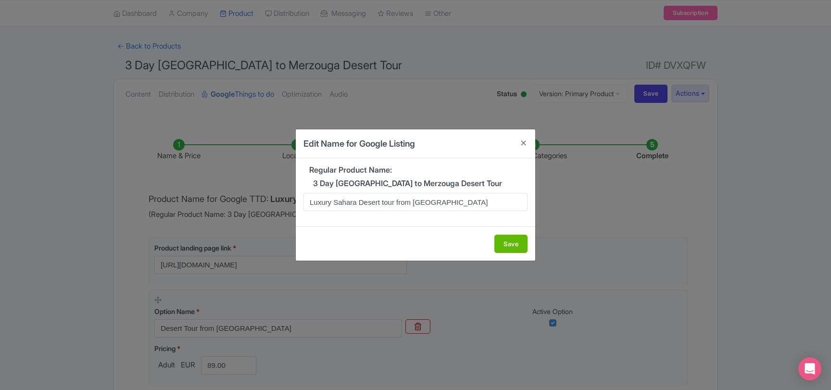
click at [314, 181] on h5 "3 Day Marrakech to Merzouga Desert Tour" at bounding box center [416, 183] width 224 height 9
drag, startPoint x: 314, startPoint y: 181, endPoint x: 326, endPoint y: 181, distance: 12.0
click at [326, 181] on h5 "3 Day Marrakech to Merzouga Desert Tour" at bounding box center [416, 183] width 224 height 9
copy h5 "3 Day"
drag, startPoint x: 331, startPoint y: 202, endPoint x: 294, endPoint y: 201, distance: 36.1
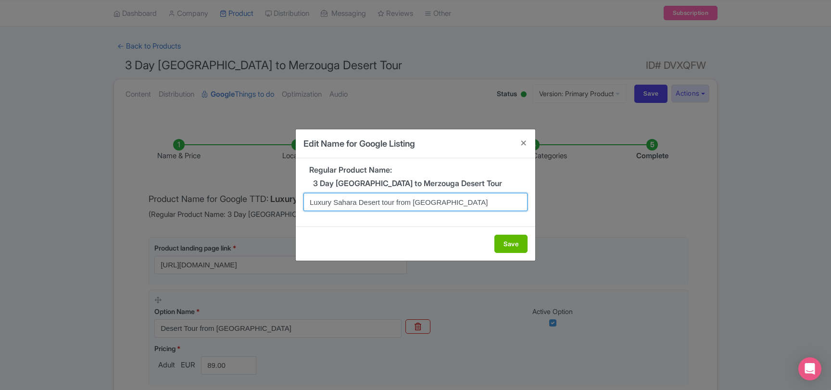
click at [304, 201] on input "Luxury Sahara Desert tour from Marrakech" at bounding box center [416, 202] width 224 height 18
paste input "3 Day"
type input "3 Days Sahara Desert Tour from Marrakech"
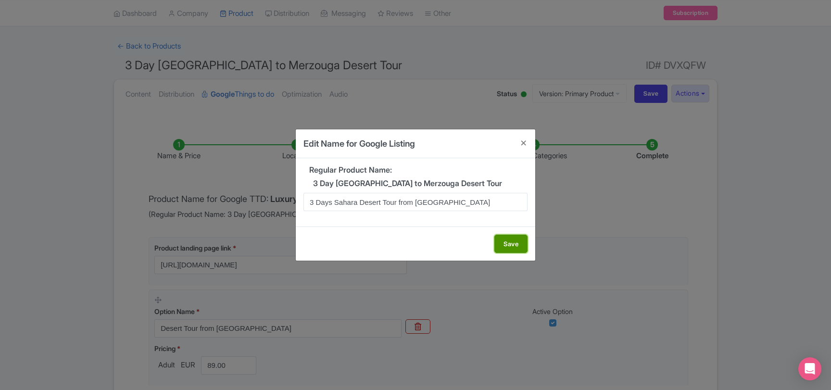
click at [511, 244] on button "Save" at bounding box center [511, 244] width 33 height 18
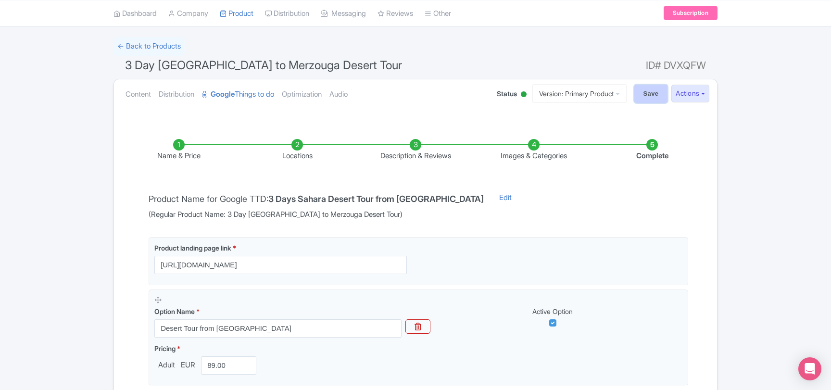
click at [645, 100] on input "Save" at bounding box center [652, 94] width 34 height 18
type input "Saving..."
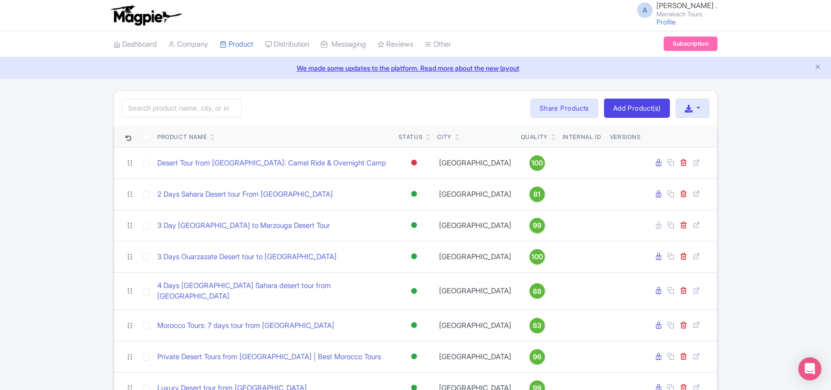
scroll to position [156, 0]
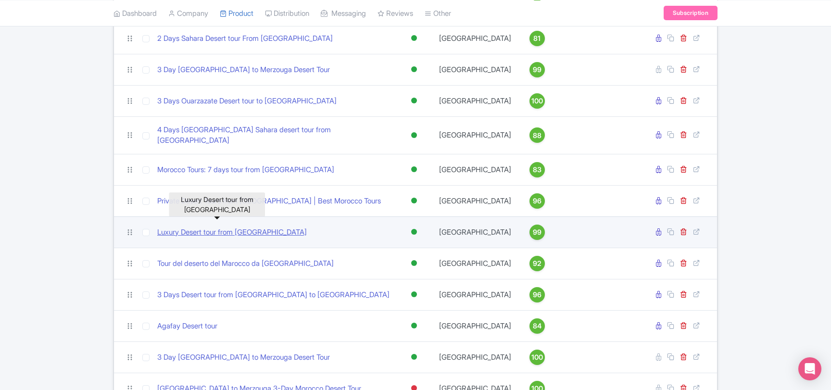
click at [243, 227] on link "Luxury Desert tour from [GEOGRAPHIC_DATA]" at bounding box center [232, 232] width 150 height 11
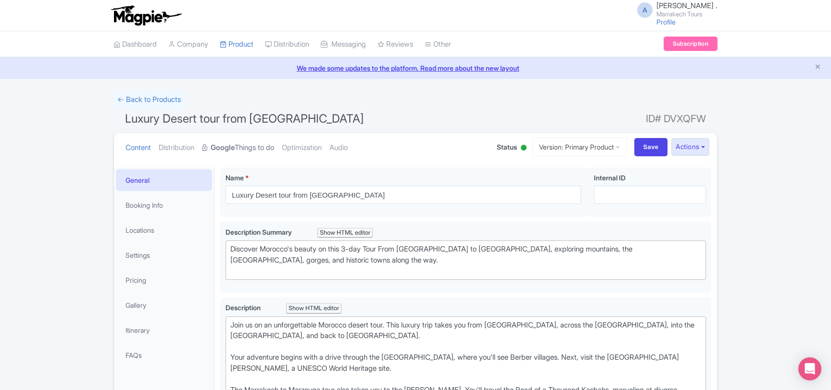
click at [231, 148] on strong "Google" at bounding box center [223, 147] width 24 height 11
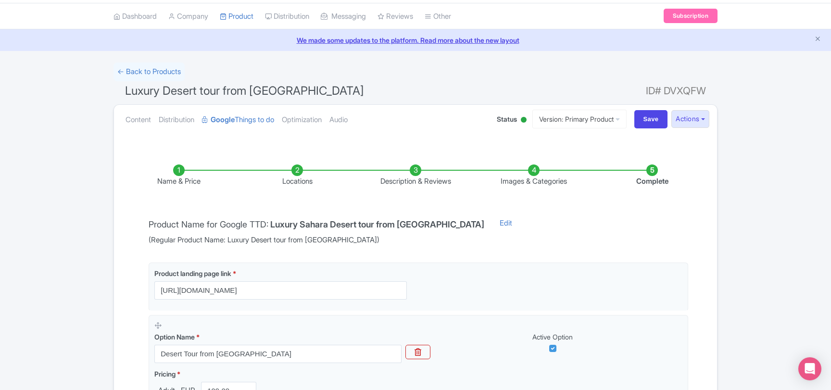
scroll to position [104, 0]
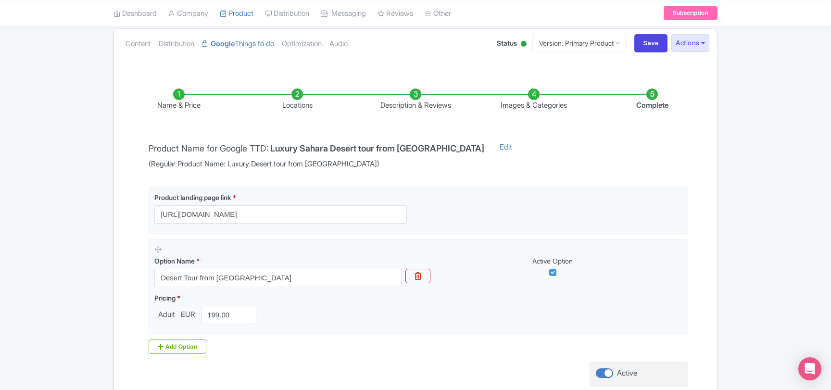
click at [549, 104] on li "Images & Categories" at bounding box center [534, 100] width 118 height 23
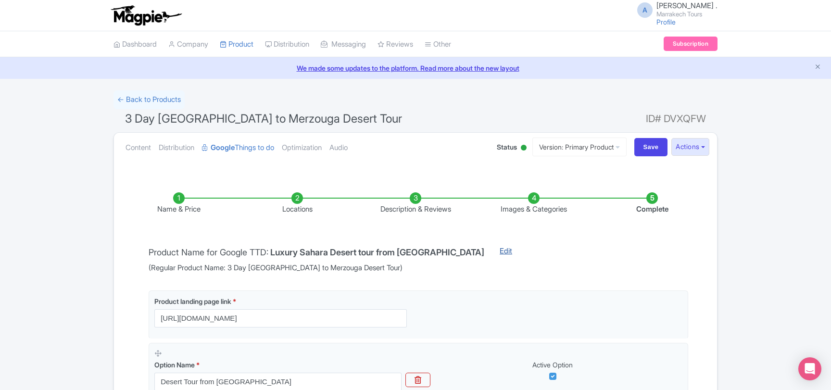
click at [490, 249] on link "Edit" at bounding box center [506, 260] width 32 height 28
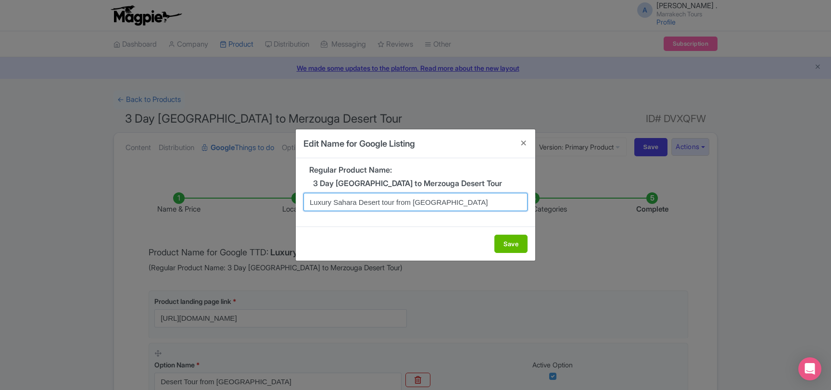
drag, startPoint x: 332, startPoint y: 203, endPoint x: 264, endPoint y: 199, distance: 68.0
click at [304, 199] on input "Luxury Sahara Desert tour from [GEOGRAPHIC_DATA]" at bounding box center [416, 202] width 224 height 18
type input "3 Days Sahara Desert Tour from [GEOGRAPHIC_DATA]"
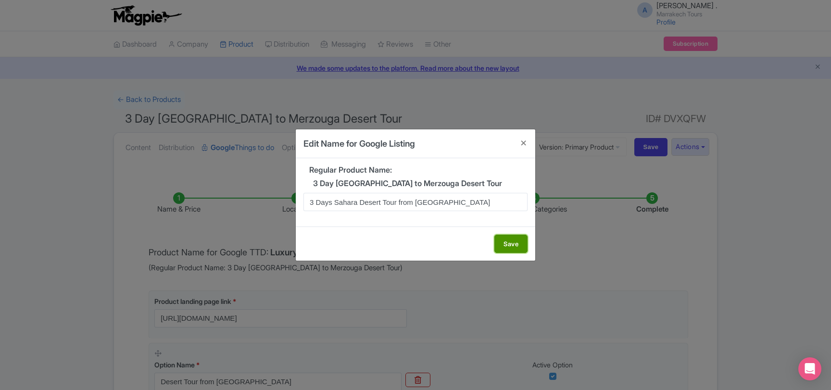
click at [511, 246] on button "Save" at bounding box center [511, 244] width 33 height 18
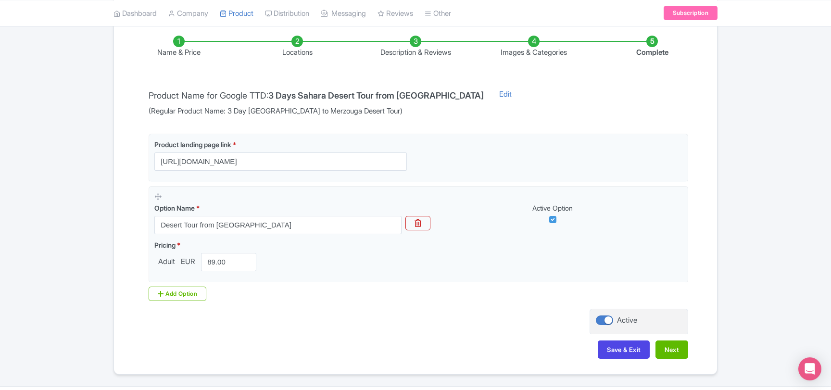
scroll to position [181, 0]
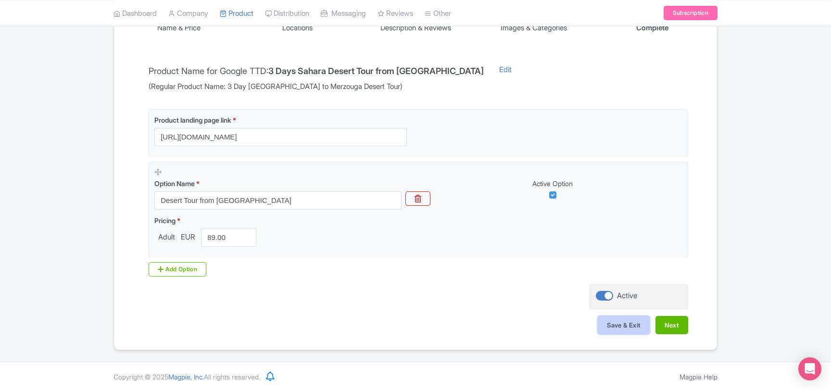
click at [612, 322] on button "Save & Exit" at bounding box center [624, 325] width 52 height 18
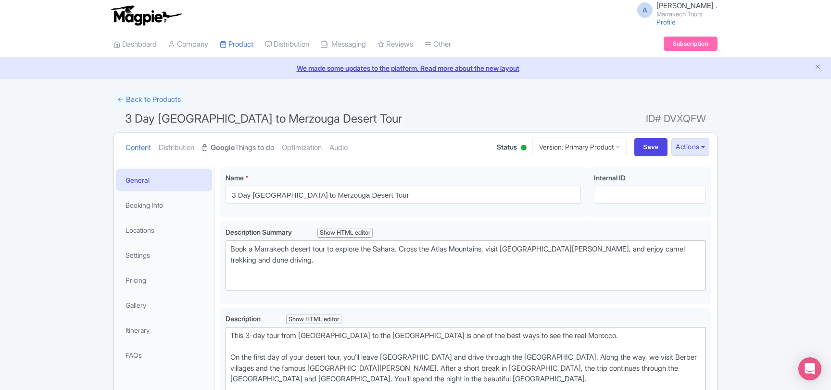
click at [249, 144] on link "Google Things to do" at bounding box center [238, 148] width 72 height 30
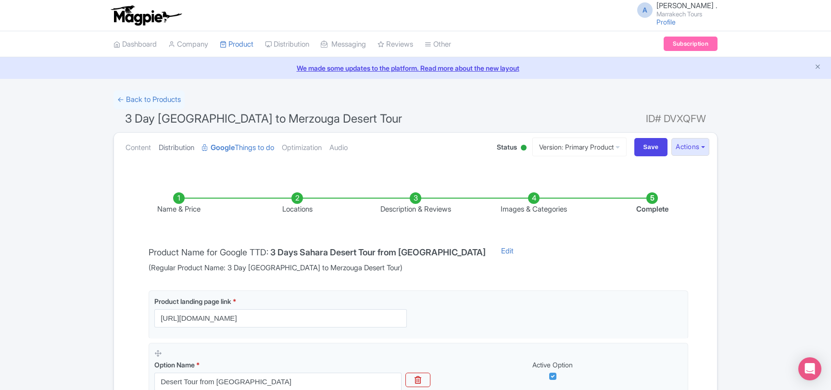
click at [180, 150] on link "Distribution" at bounding box center [177, 148] width 36 height 30
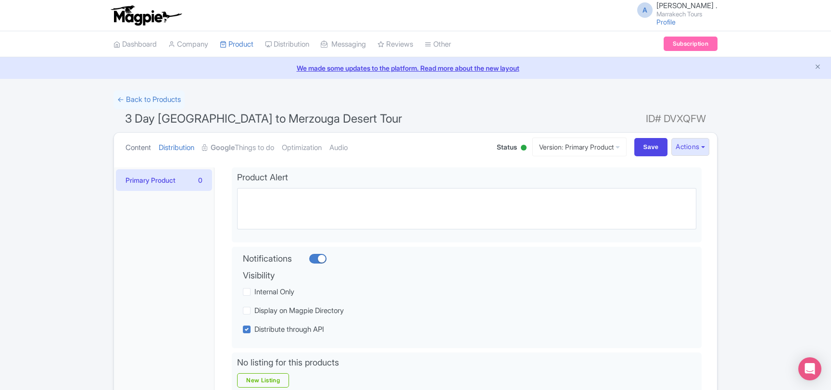
click at [135, 151] on link "Content" at bounding box center [139, 148] width 26 height 30
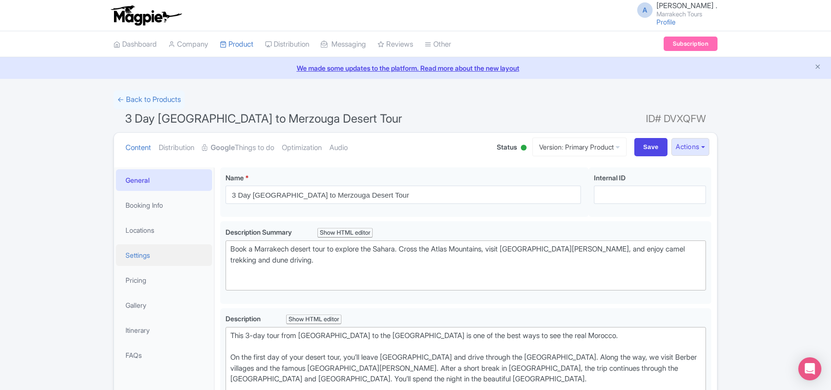
click at [152, 258] on link "Settings" at bounding box center [164, 255] width 96 height 22
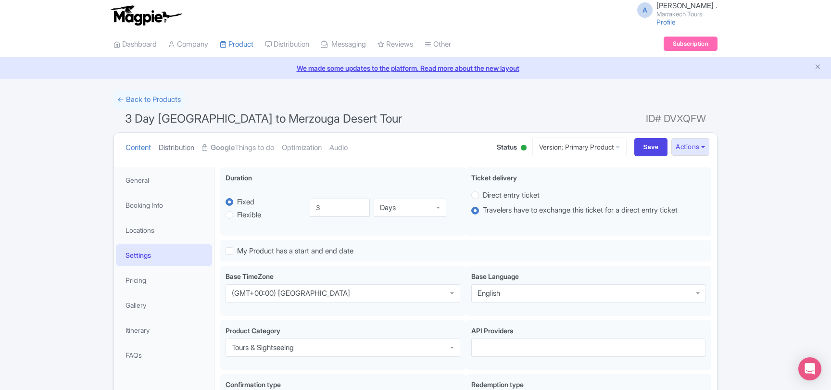
click at [176, 146] on link "Distribution" at bounding box center [177, 148] width 36 height 30
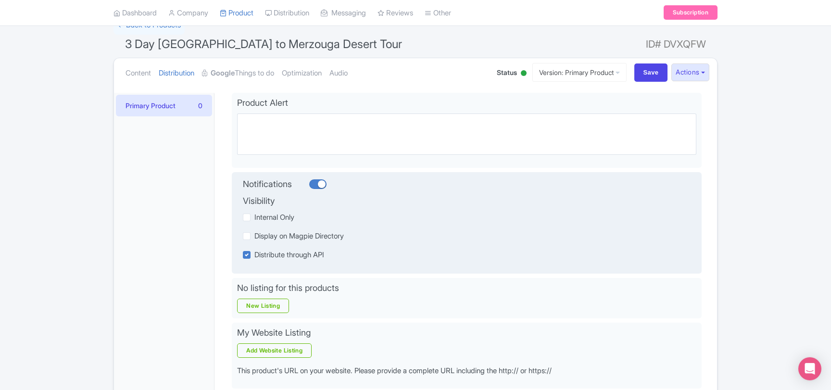
scroll to position [52, 0]
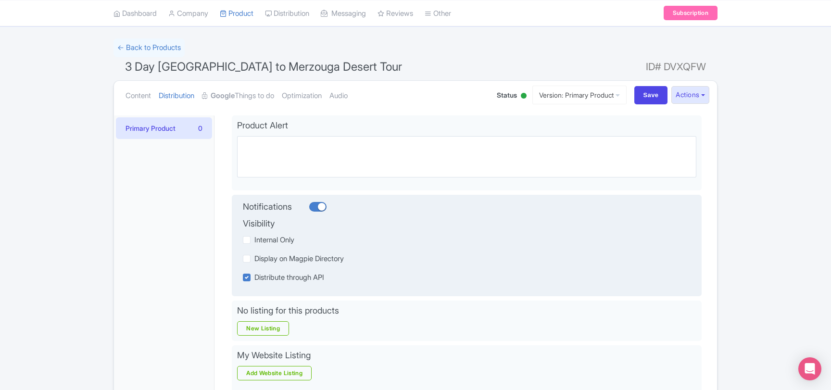
drag, startPoint x: 264, startPoint y: 281, endPoint x: 333, endPoint y: 281, distance: 68.3
click at [333, 281] on div "Distribute through API" at bounding box center [447, 277] width 409 height 11
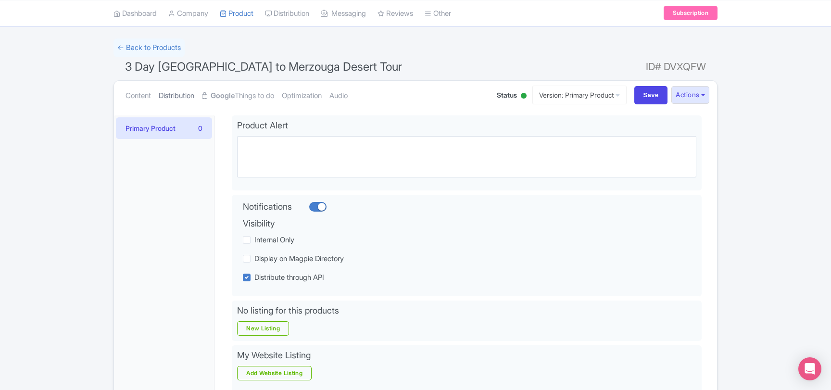
click at [192, 100] on link "Distribution" at bounding box center [177, 96] width 36 height 30
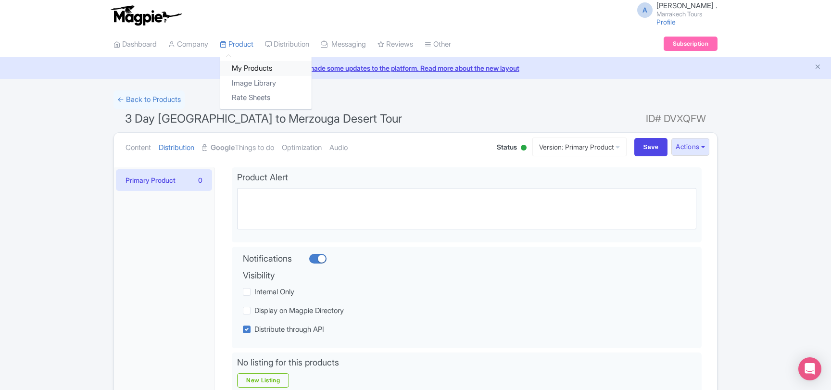
click at [247, 67] on link "My Products" at bounding box center [265, 68] width 91 height 15
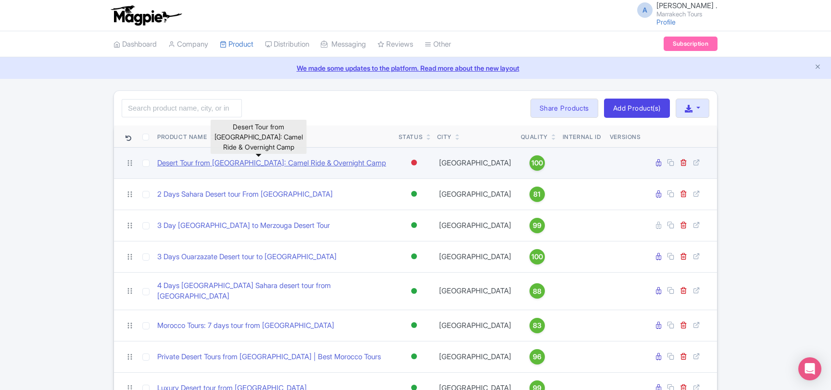
click at [253, 164] on link "Desert Tour from [GEOGRAPHIC_DATA]: Camel Ride & Overnight Camp" at bounding box center [271, 163] width 229 height 11
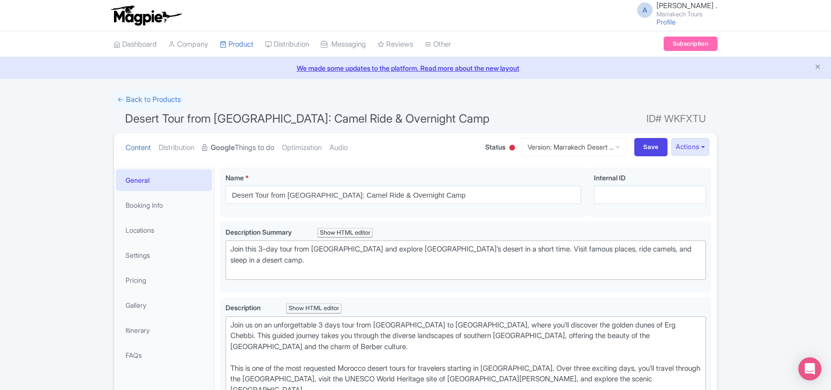
click at [265, 149] on link "Google Things to do" at bounding box center [238, 148] width 72 height 30
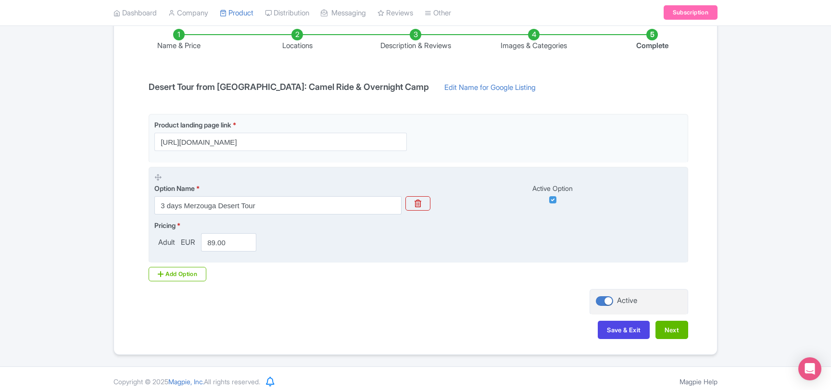
scroll to position [169, 0]
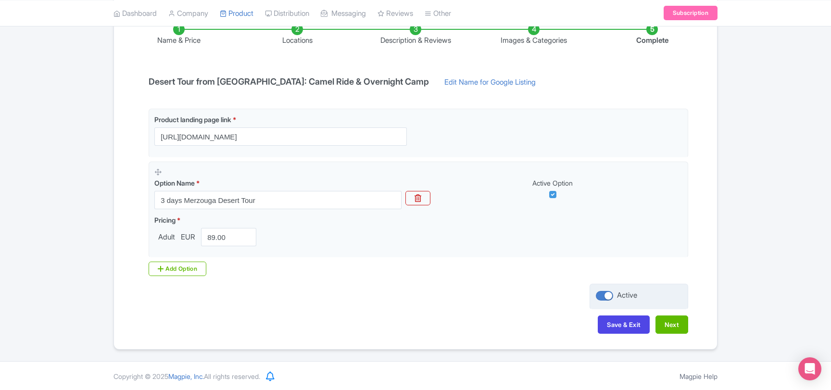
click at [599, 296] on div at bounding box center [604, 296] width 17 height 10
click at [599, 296] on input "Active" at bounding box center [599, 296] width 6 height 6
checkbox input "false"
click at [610, 324] on button "Save & Exit" at bounding box center [624, 325] width 52 height 18
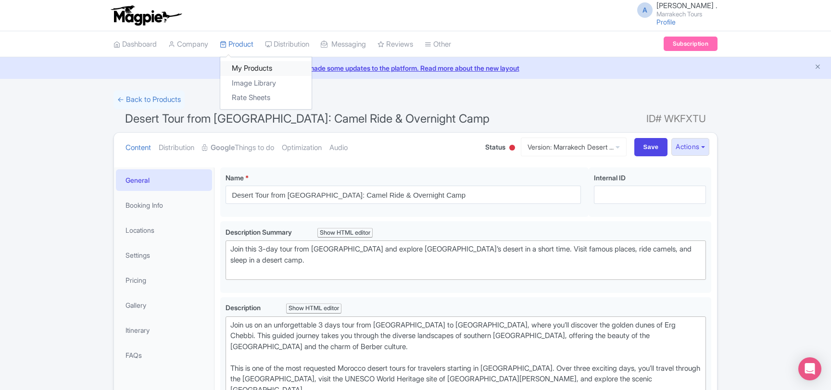
click at [254, 68] on link "My Products" at bounding box center [265, 68] width 91 height 15
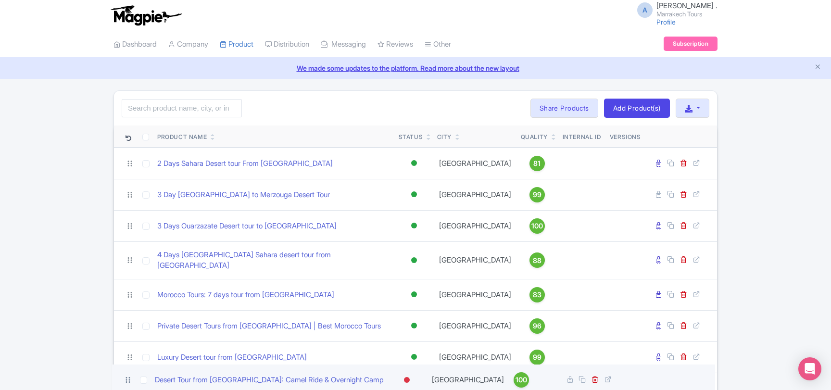
drag, startPoint x: 130, startPoint y: 162, endPoint x: 128, endPoint y: 379, distance: 217.0
click at [128, 379] on icon at bounding box center [128, 380] width 9 height 9
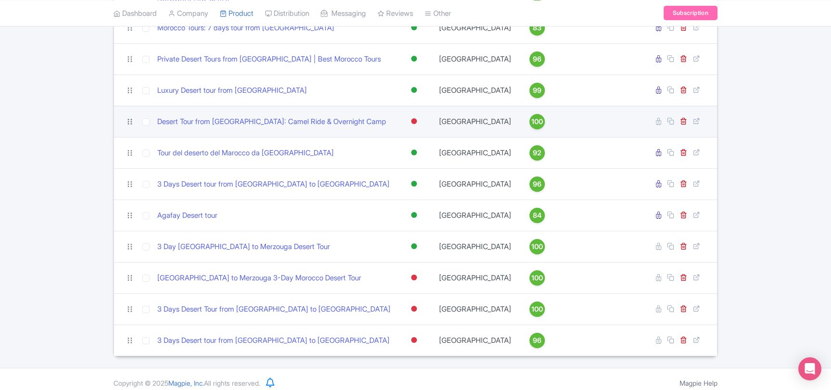
scroll to position [258, 0]
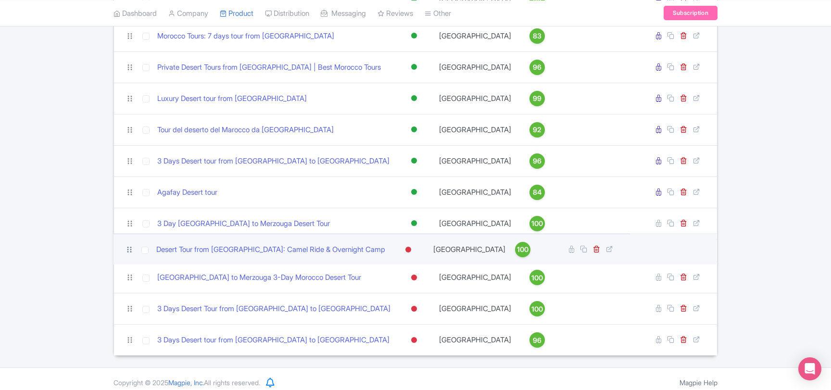
drag, startPoint x: 128, startPoint y: 113, endPoint x: 128, endPoint y: 247, distance: 134.7
click at [128, 247] on icon at bounding box center [129, 249] width 9 height 9
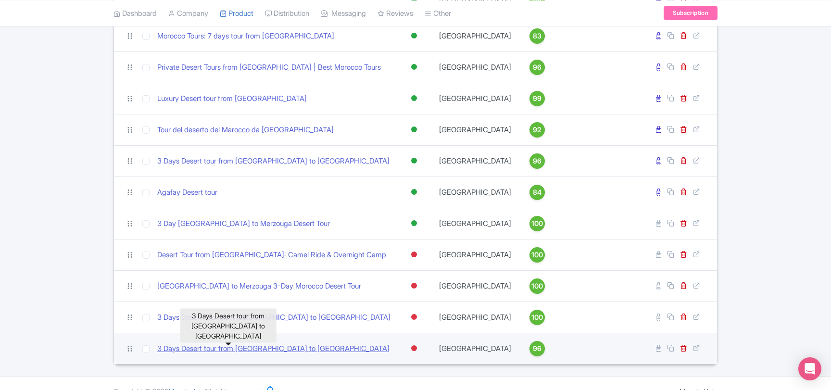
click at [267, 344] on link "3 Days Desert tour from [GEOGRAPHIC_DATA] to [GEOGRAPHIC_DATA]" at bounding box center [273, 349] width 232 height 11
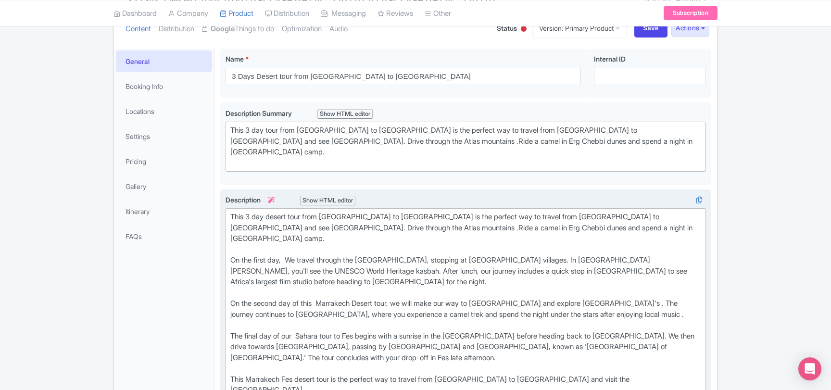
scroll to position [156, 0]
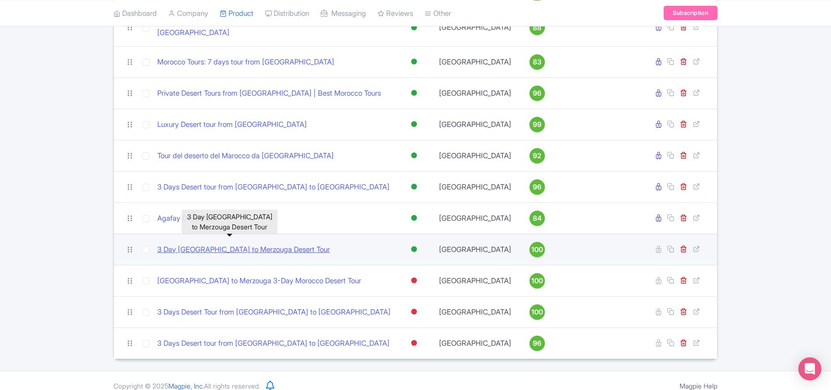
scroll to position [267, 0]
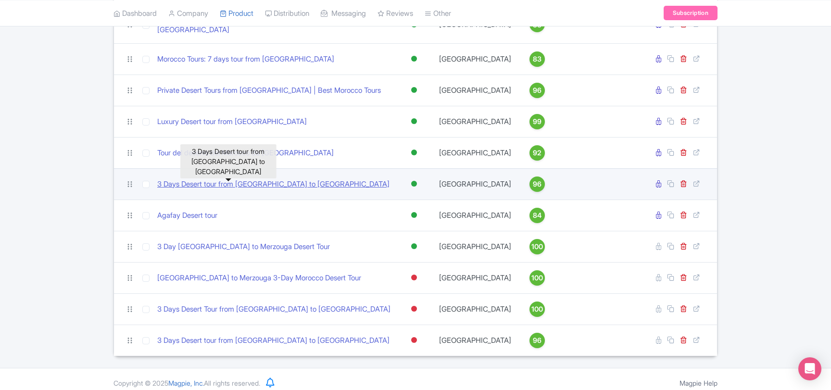
click at [229, 179] on link "3 Days Desert tour from [GEOGRAPHIC_DATA] to [GEOGRAPHIC_DATA]" at bounding box center [273, 184] width 232 height 11
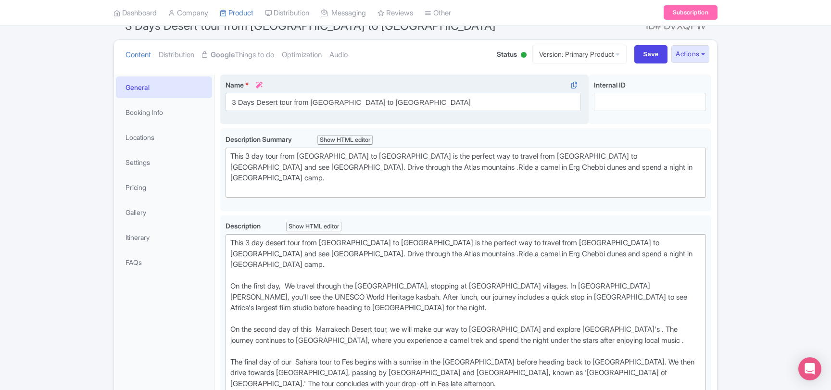
scroll to position [104, 0]
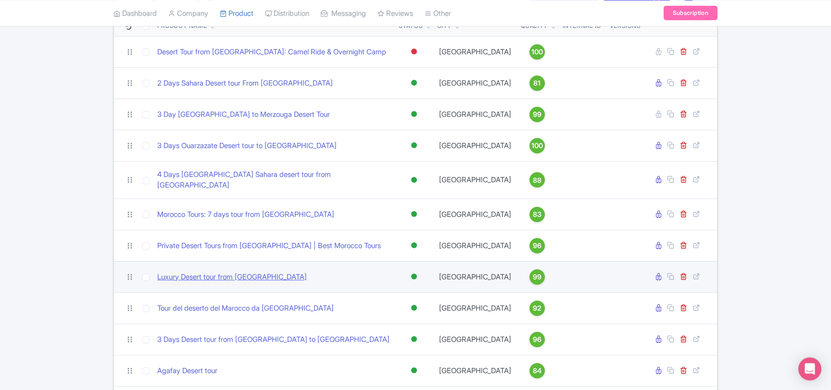
scroll to position [111, 0]
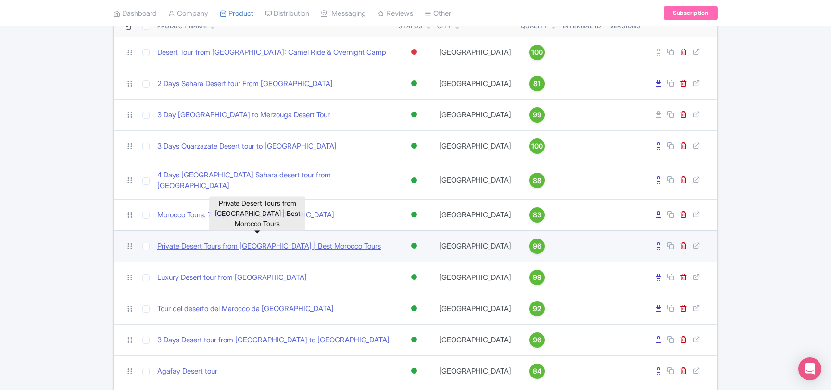
click at [204, 242] on link "Private Desert Tours from [GEOGRAPHIC_DATA] | Best Morocco Tours" at bounding box center [269, 246] width 224 height 11
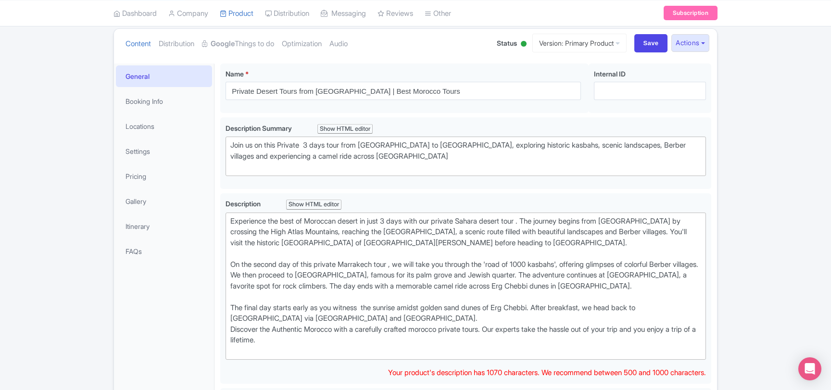
scroll to position [156, 0]
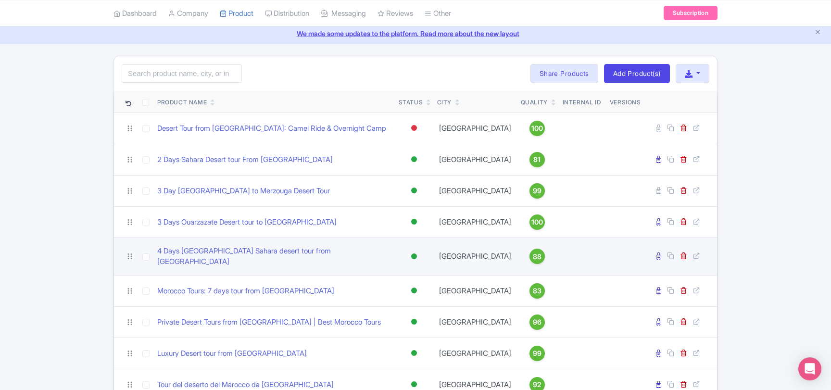
scroll to position [59, 0]
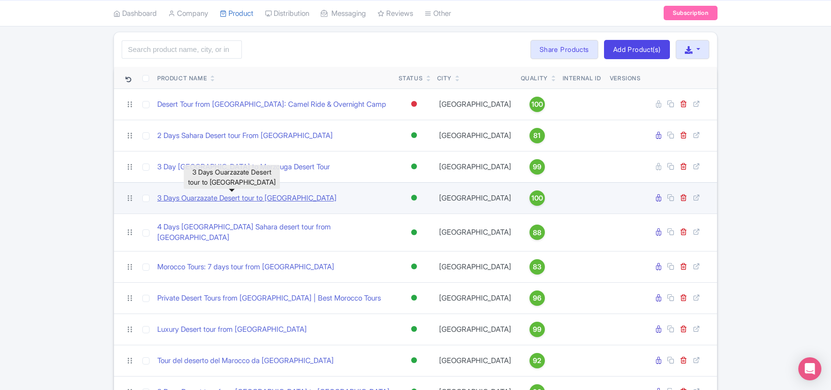
click at [281, 197] on link "3 Days Ouarzazate Desert tour to [GEOGRAPHIC_DATA]" at bounding box center [246, 198] width 179 height 11
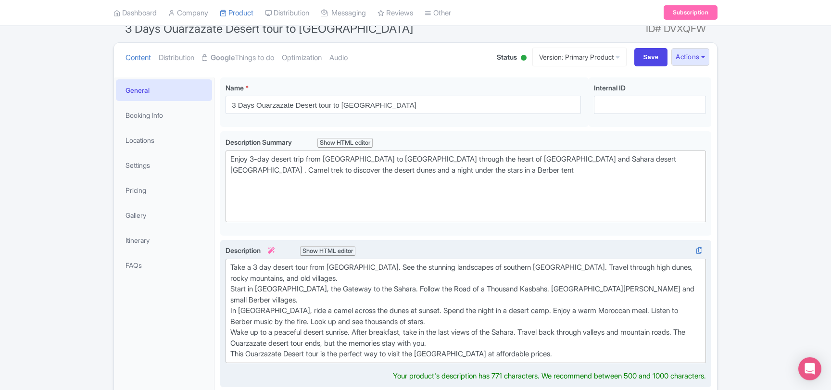
scroll to position [156, 0]
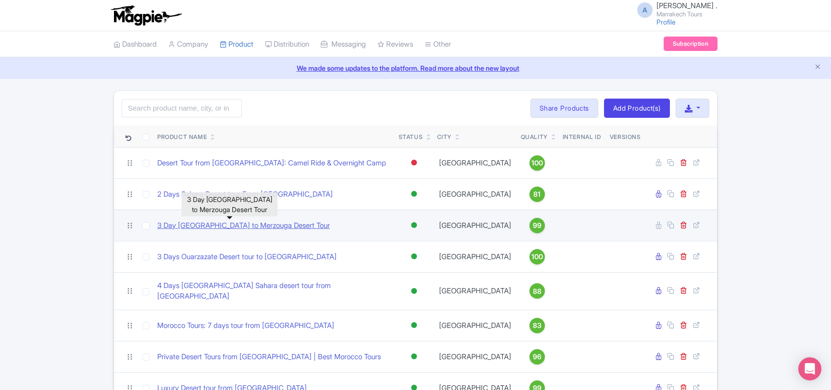
click at [254, 227] on link "3 Day [GEOGRAPHIC_DATA] to Merzouga Desert Tour" at bounding box center [243, 225] width 173 height 11
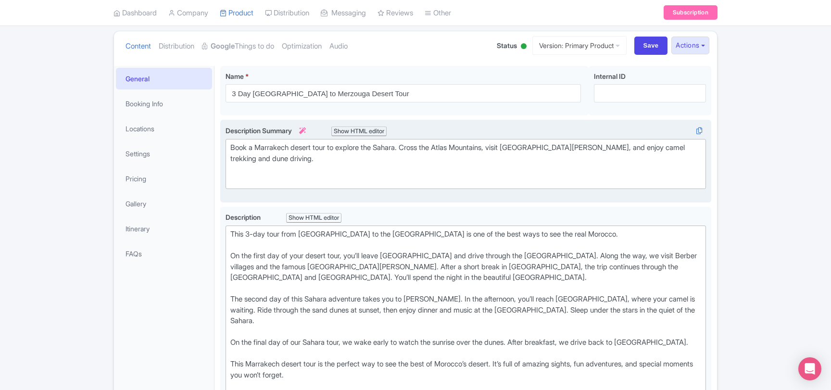
scroll to position [208, 0]
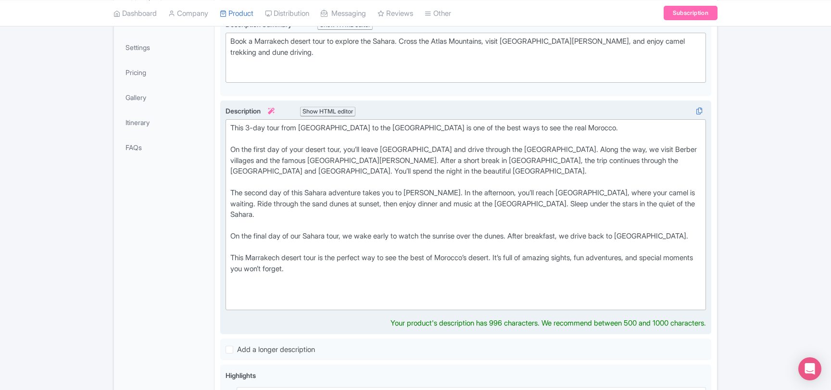
drag, startPoint x: 333, startPoint y: 257, endPoint x: 229, endPoint y: 245, distance: 104.7
click at [227, 245] on trix-editor "This 3-day tour from [GEOGRAPHIC_DATA] to the [GEOGRAPHIC_DATA] is one of the b…" at bounding box center [466, 214] width 481 height 191
click at [231, 127] on div "This 3-day tour from [GEOGRAPHIC_DATA] to the [GEOGRAPHIC_DATA] is one of the b…" at bounding box center [465, 215] width 471 height 184
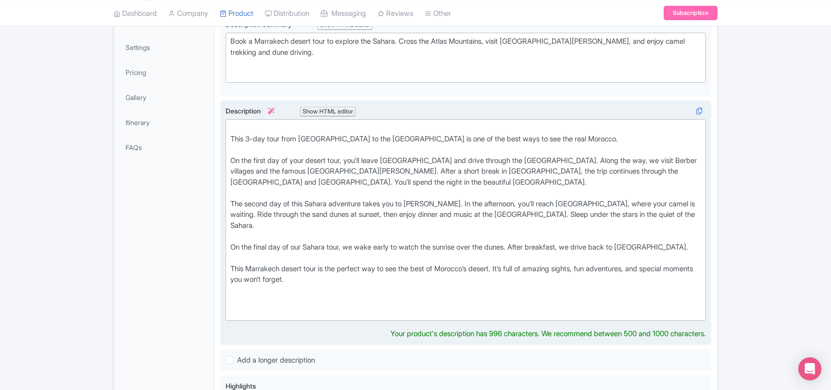
click at [258, 123] on div "This 3-day tour from [GEOGRAPHIC_DATA] to the [GEOGRAPHIC_DATA] is one of the b…" at bounding box center [465, 220] width 471 height 195
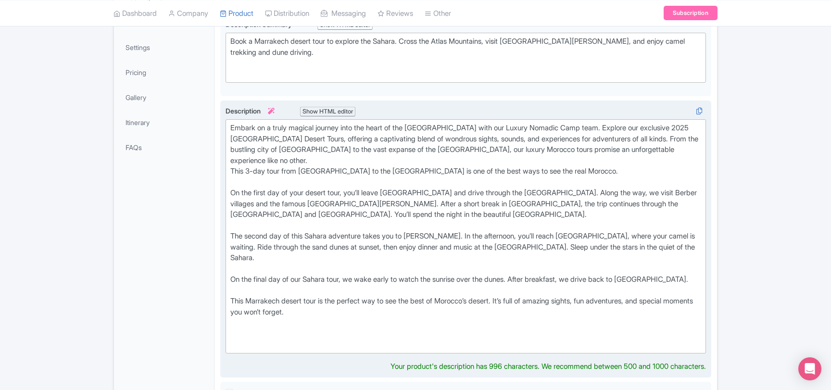
click at [500, 126] on div "Embark on a truly magical journey into the heart of the [GEOGRAPHIC_DATA] with …" at bounding box center [465, 237] width 471 height 228
drag, startPoint x: 500, startPoint y: 126, endPoint x: 553, endPoint y: 127, distance: 53.0
click at [553, 127] on div "Embark on a truly magical journey into the heart of the [GEOGRAPHIC_DATA] with …" at bounding box center [465, 237] width 471 height 228
click at [489, 126] on div "Embark on a truly magical journey into the heart of the [GEOGRAPHIC_DATA] with …" at bounding box center [465, 237] width 471 height 228
drag, startPoint x: 489, startPoint y: 126, endPoint x: 579, endPoint y: 126, distance: 90.0
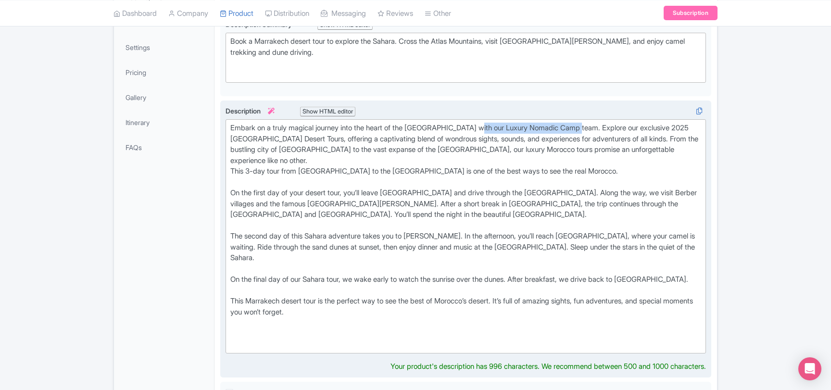
click at [579, 126] on div "Embark on a truly magical journey into the heart of the [GEOGRAPHIC_DATA] with …" at bounding box center [465, 237] width 471 height 228
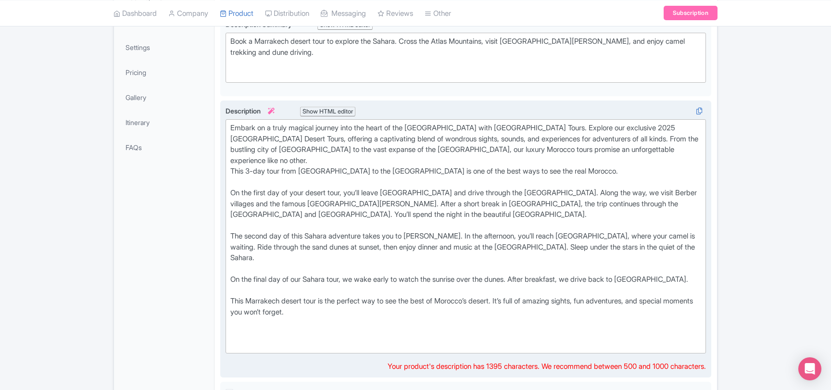
click at [627, 126] on div "Embark on a truly magical journey into the heart of the [GEOGRAPHIC_DATA] with …" at bounding box center [465, 237] width 471 height 228
click at [426, 151] on div "Embark on a truly magical journey into the heart of the [GEOGRAPHIC_DATA] with …" at bounding box center [465, 237] width 471 height 228
click at [436, 150] on div "Embark on a truly magical journey into the heart of the [GEOGRAPHIC_DATA] with …" at bounding box center [465, 237] width 471 height 228
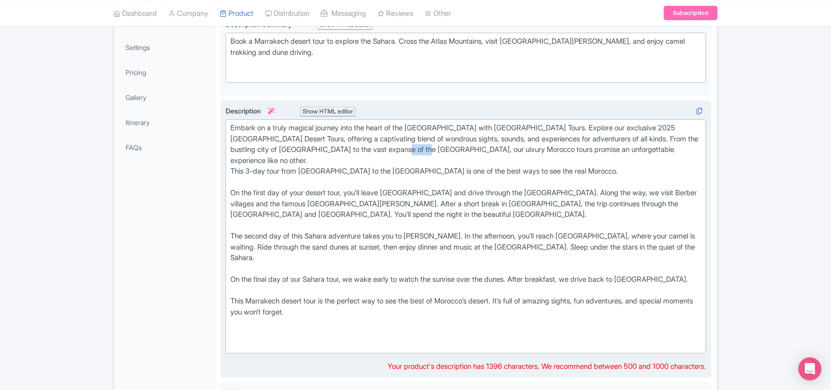
click at [433, 149] on div "Embark on a truly magical journey into the heart of the [GEOGRAPHIC_DATA] with …" at bounding box center [465, 237] width 471 height 228
drag, startPoint x: 446, startPoint y: 149, endPoint x: 423, endPoint y: 150, distance: 22.2
click at [423, 150] on div "Embark on a truly magical journey into the heart of the [GEOGRAPHIC_DATA] with …" at bounding box center [465, 237] width 471 height 228
type trix-editor "<lor>Ipsumd si a conse adipisc elitsed doei tem incid ut lab Etdolo magnaa enim…"
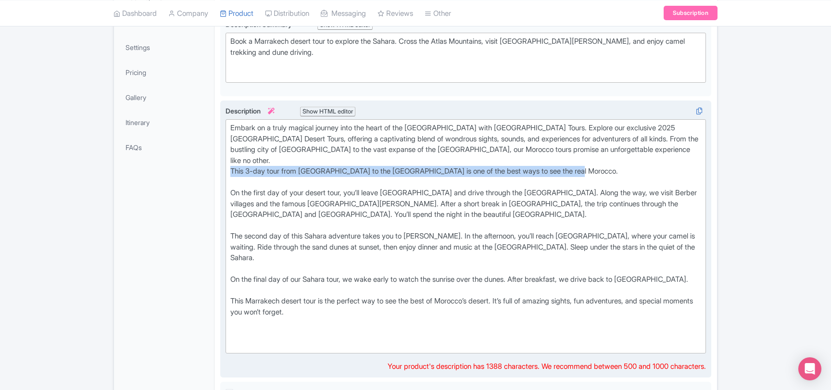
drag, startPoint x: 591, startPoint y: 161, endPoint x: 225, endPoint y: 160, distance: 366.2
click at [225, 160] on div "This 3-day tour from [GEOGRAPHIC_DATA] to the [GEOGRAPHIC_DATA] is one of the b…" at bounding box center [465, 240] width 491 height 278
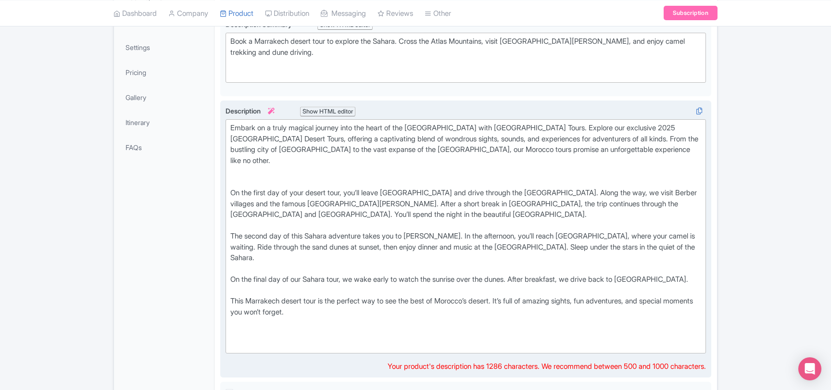
click at [328, 289] on div "Embark on a truly magical journey into the heart of the [GEOGRAPHIC_DATA] with …" at bounding box center [465, 237] width 471 height 228
click at [241, 310] on div "Embark on a truly magical journey into the heart of the [GEOGRAPHIC_DATA] with …" at bounding box center [465, 237] width 471 height 228
click at [261, 312] on div "Embark on a truly magical journey into the heart of the [GEOGRAPHIC_DATA] with …" at bounding box center [465, 237] width 471 height 228
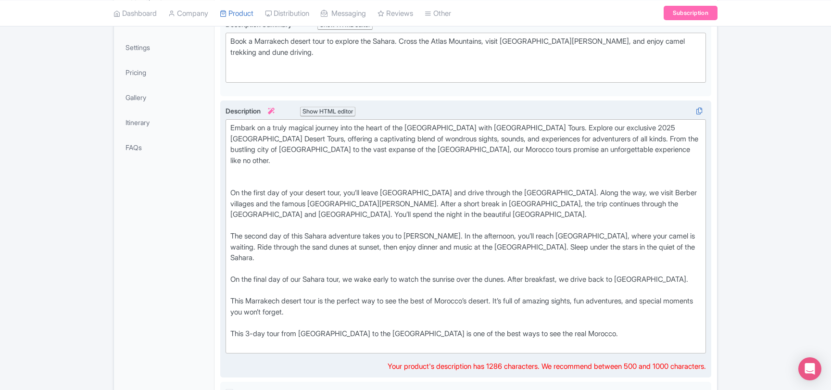
drag, startPoint x: 273, startPoint y: 299, endPoint x: 288, endPoint y: 298, distance: 14.9
click at [274, 299] on div "Embark on a truly magical journey into the heart of the [GEOGRAPHIC_DATA] with …" at bounding box center [465, 237] width 471 height 228
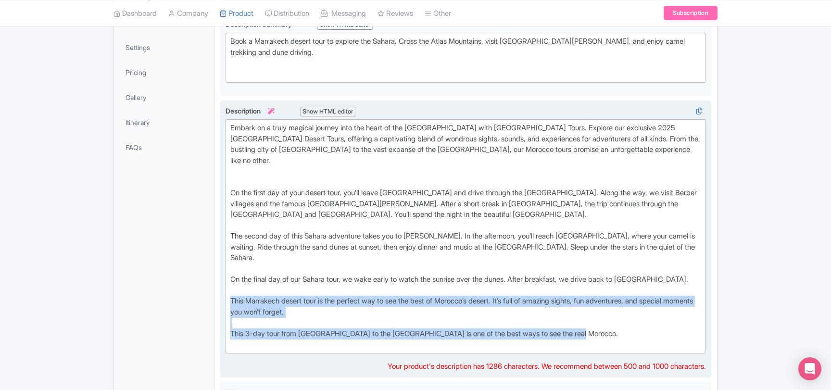
drag, startPoint x: 599, startPoint y: 312, endPoint x: 223, endPoint y: 280, distance: 377.7
click at [223, 280] on div "This 3-day tour from [GEOGRAPHIC_DATA] to the [GEOGRAPHIC_DATA] is one of the b…" at bounding box center [465, 240] width 491 height 278
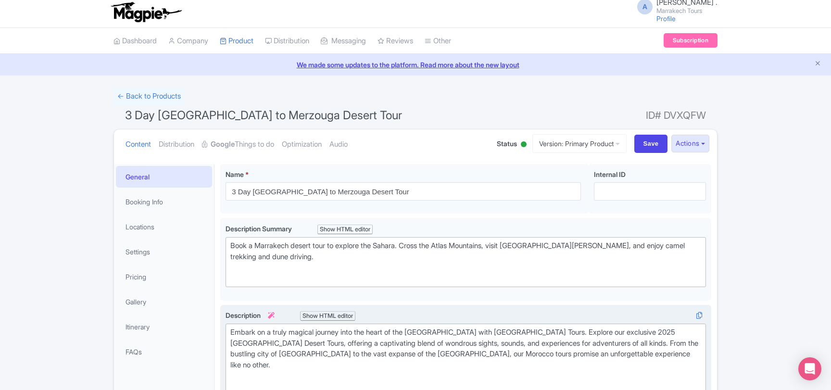
scroll to position [0, 0]
